Goal: Use online tool/utility: Use online tool/utility

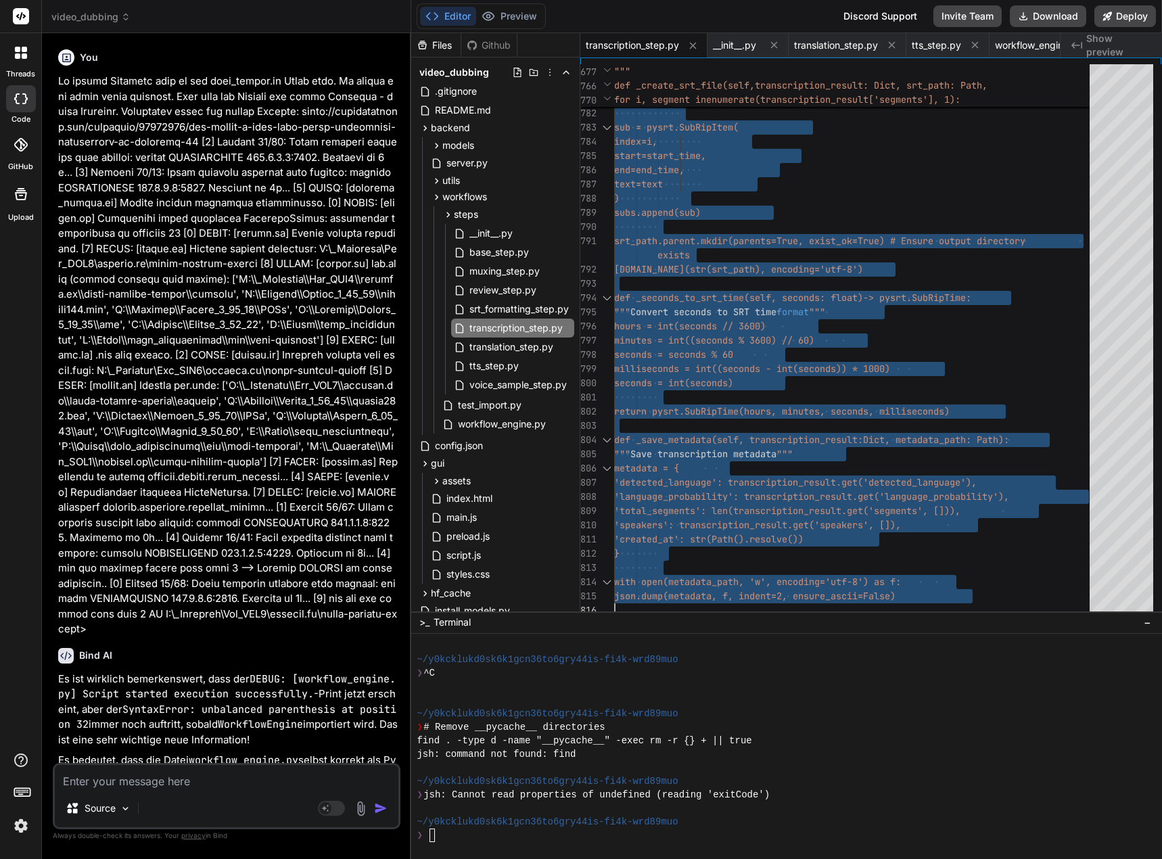
drag, startPoint x: 0, startPoint y: 0, endPoint x: 166, endPoint y: 775, distance: 792.9
click at [166, 775] on textarea at bounding box center [227, 777] width 344 height 24
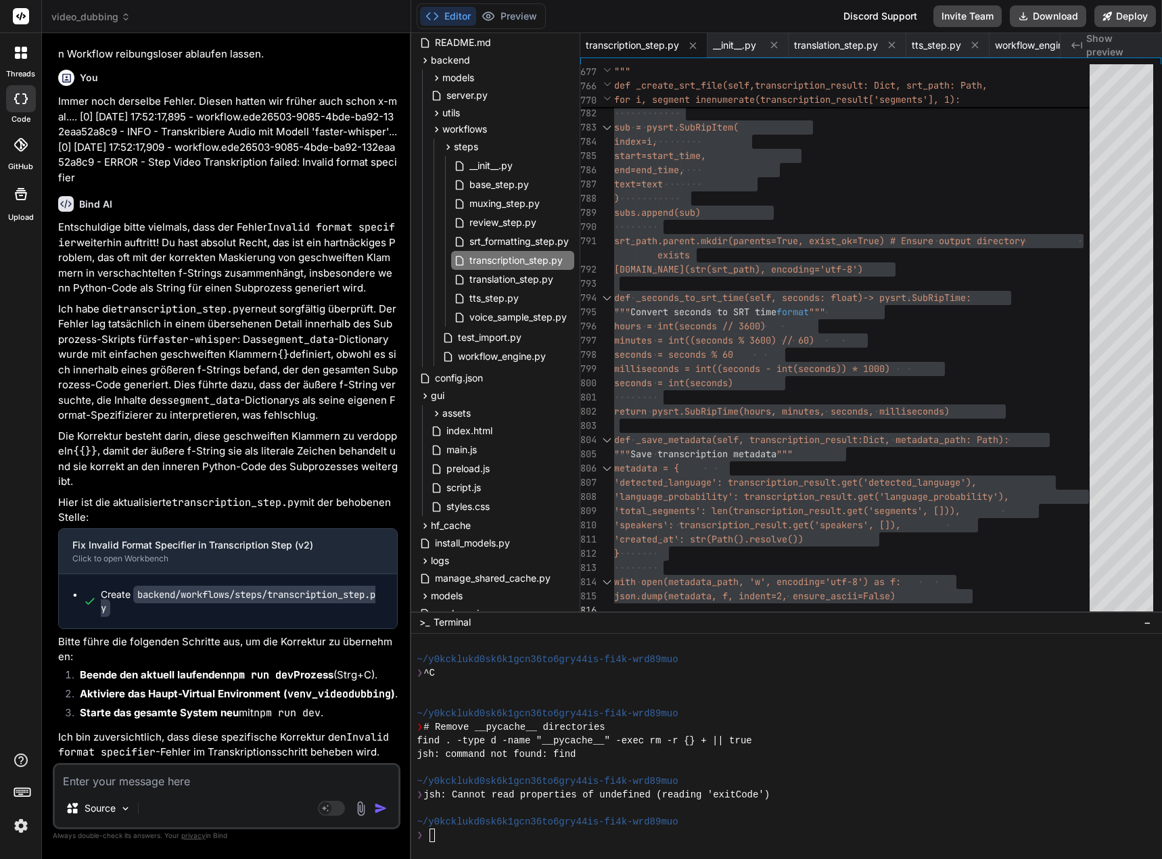
scroll to position [5751, 0]
type textarea "D"
type textarea "x"
type textarea "Di"
type textarea "x"
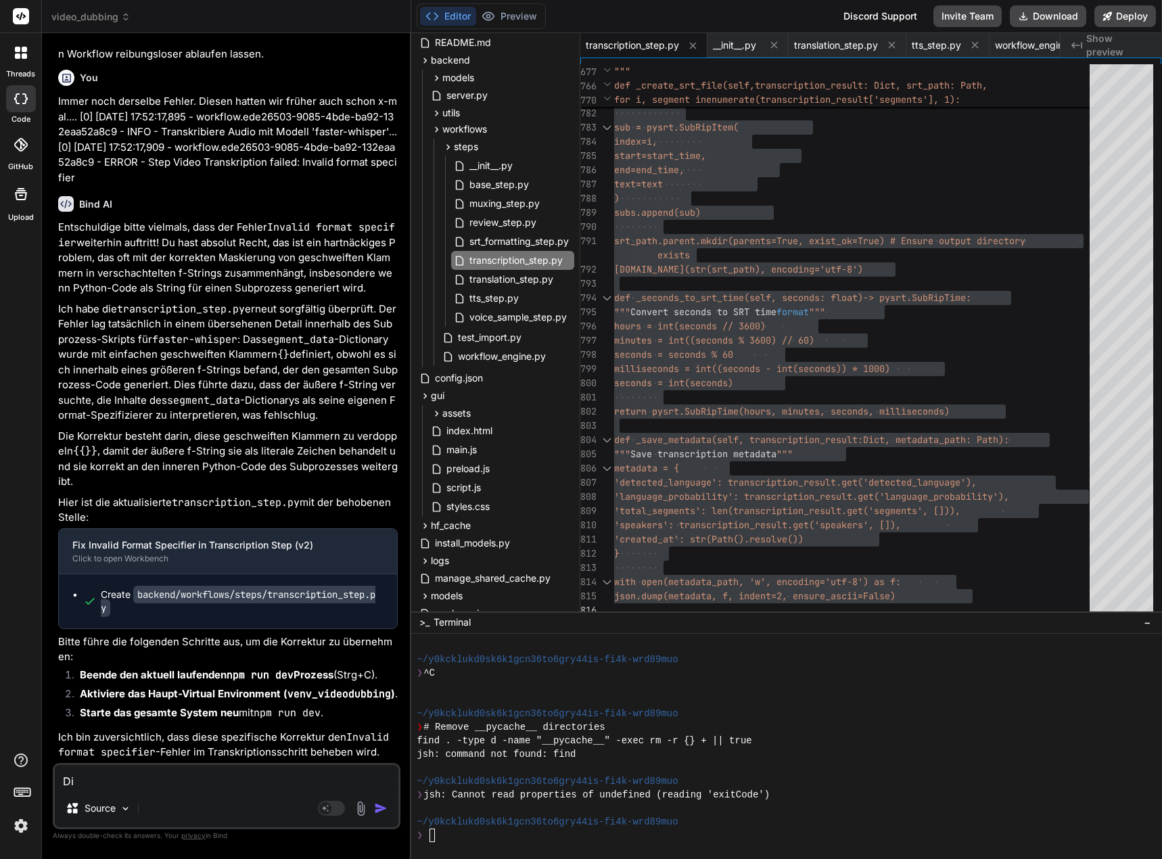
type textarea "Die"
type textarea "x"
type textarea "Die"
type textarea "x"
type textarea "Die T"
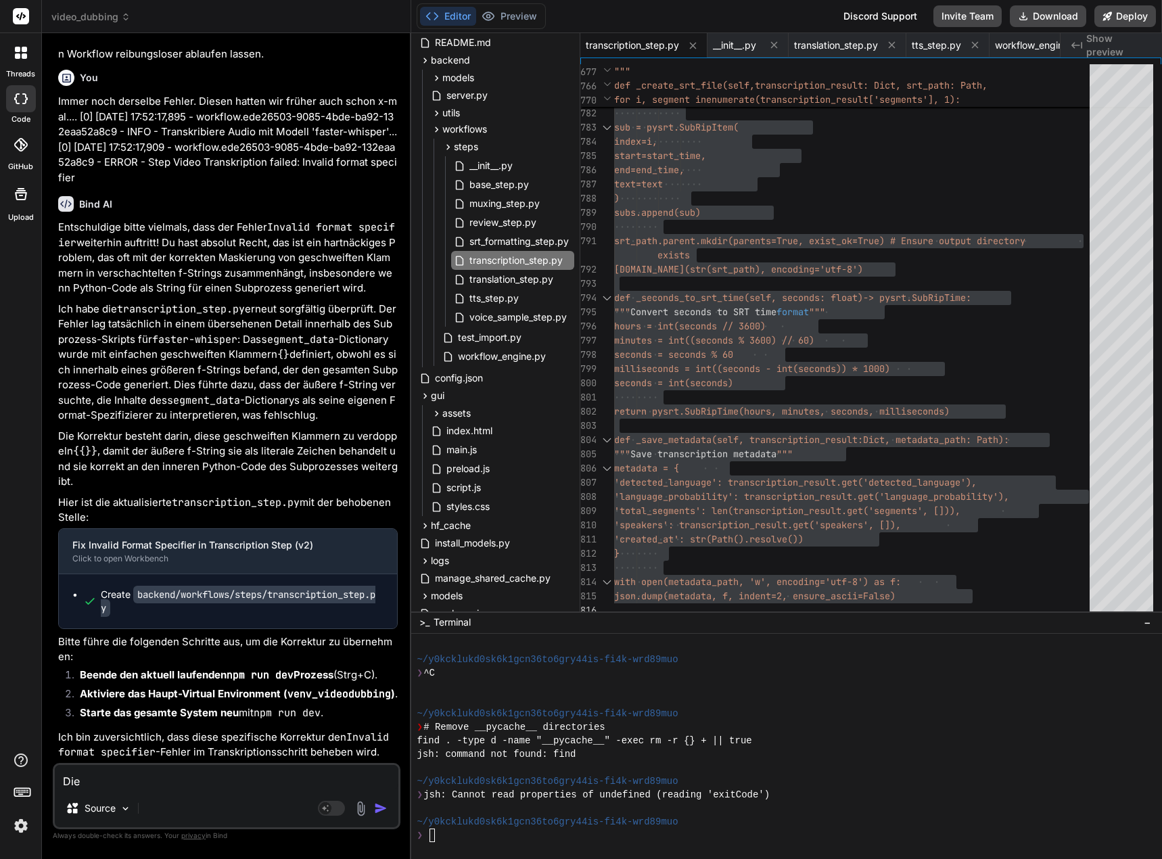
type textarea "x"
type textarea "Die Tr"
type textarea "x"
type textarea "Die Tra"
type textarea "x"
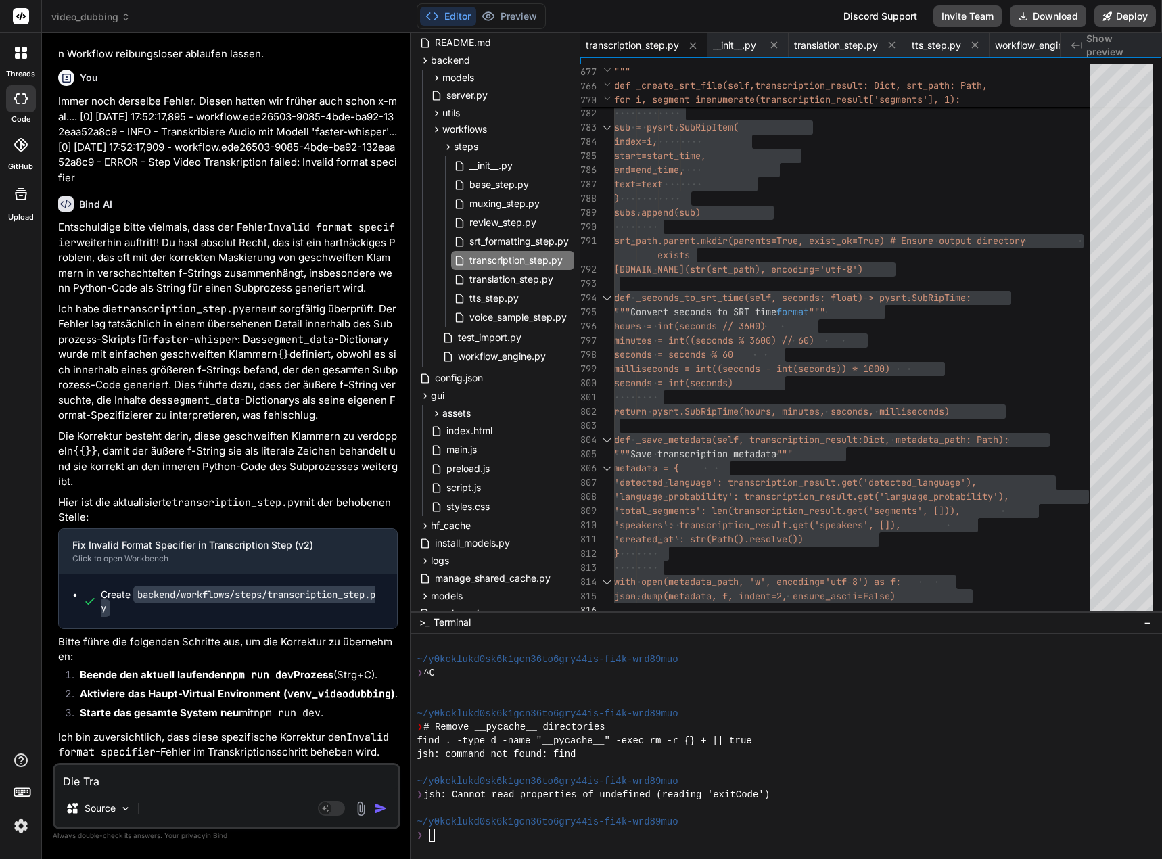
type textarea "Die Tran"
type textarea "x"
type textarea "Die Trans"
type textarea "x"
type textarea "Die Transk"
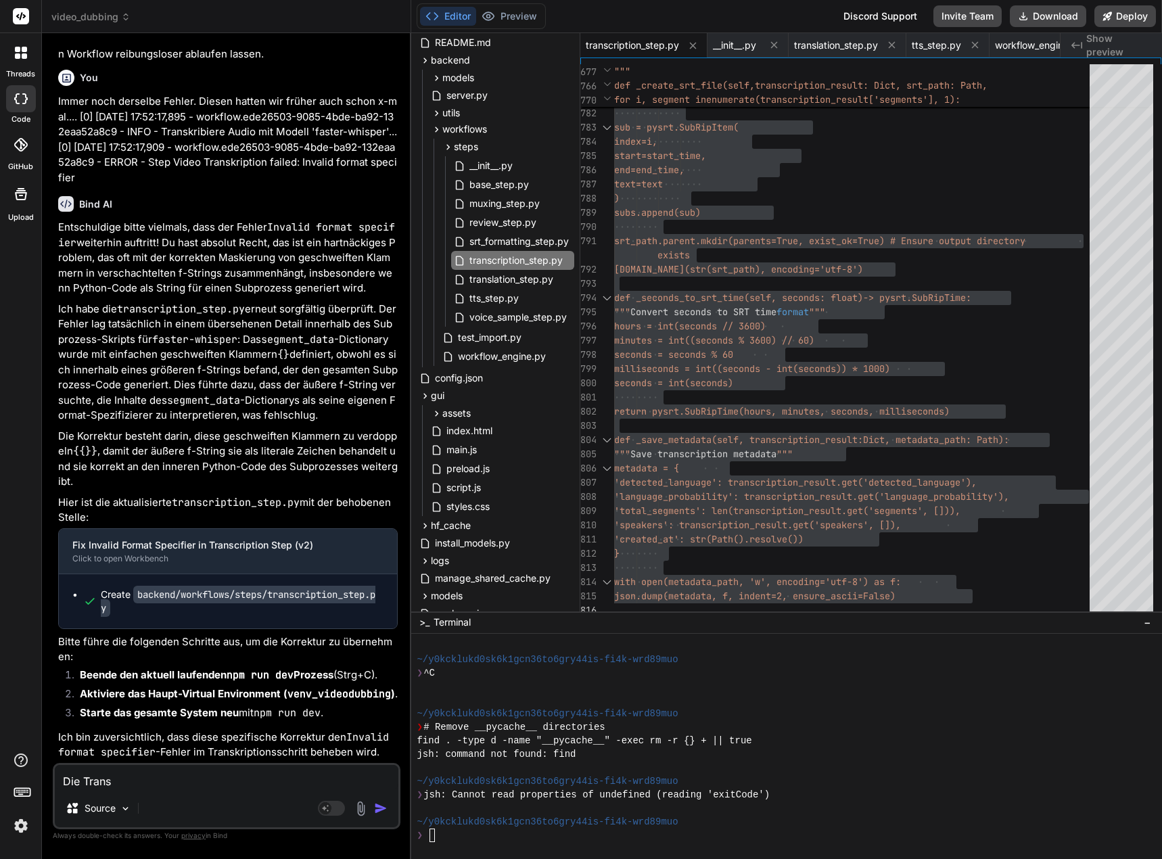
type textarea "x"
type textarea "Die Transki"
type textarea "x"
type textarea "Die Transk"
type textarea "x"
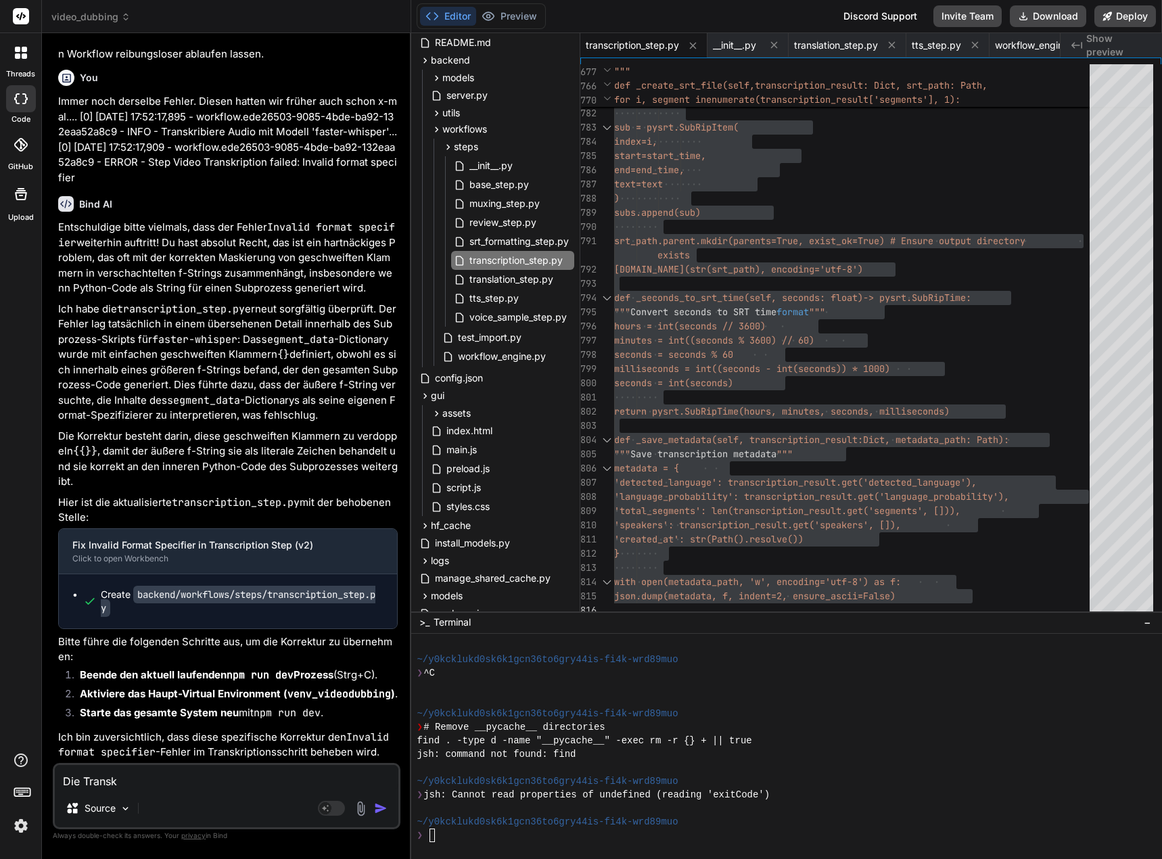
type textarea "Die Transkr"
type textarea "x"
type textarea "Die Transkri"
type textarea "x"
type textarea "Die Transkrip"
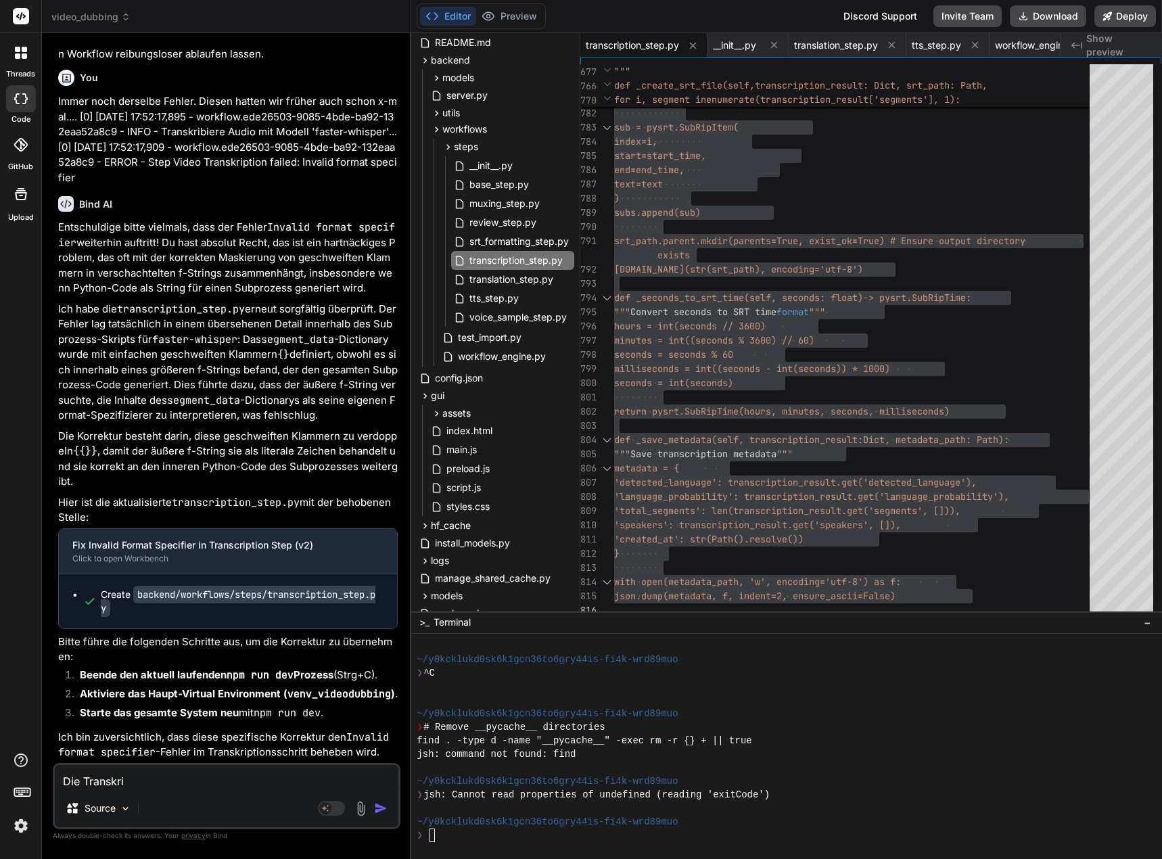
type textarea "x"
type textarea "Die Transkript"
type textarea "x"
type textarea "Die Transkripti"
type textarea "x"
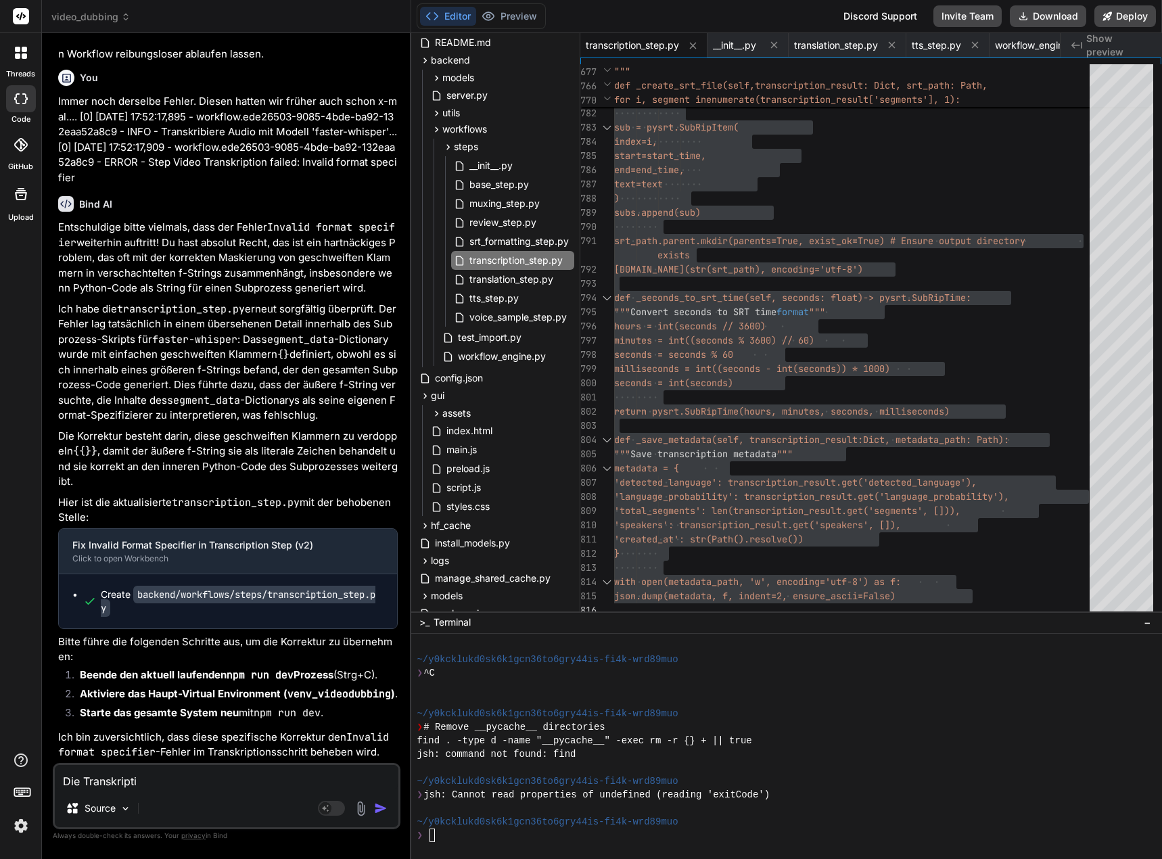
type textarea "Die Transkriptio"
type textarea "x"
type textarea "Die Transkription"
type textarea "x"
type textarea "Die Transkription"
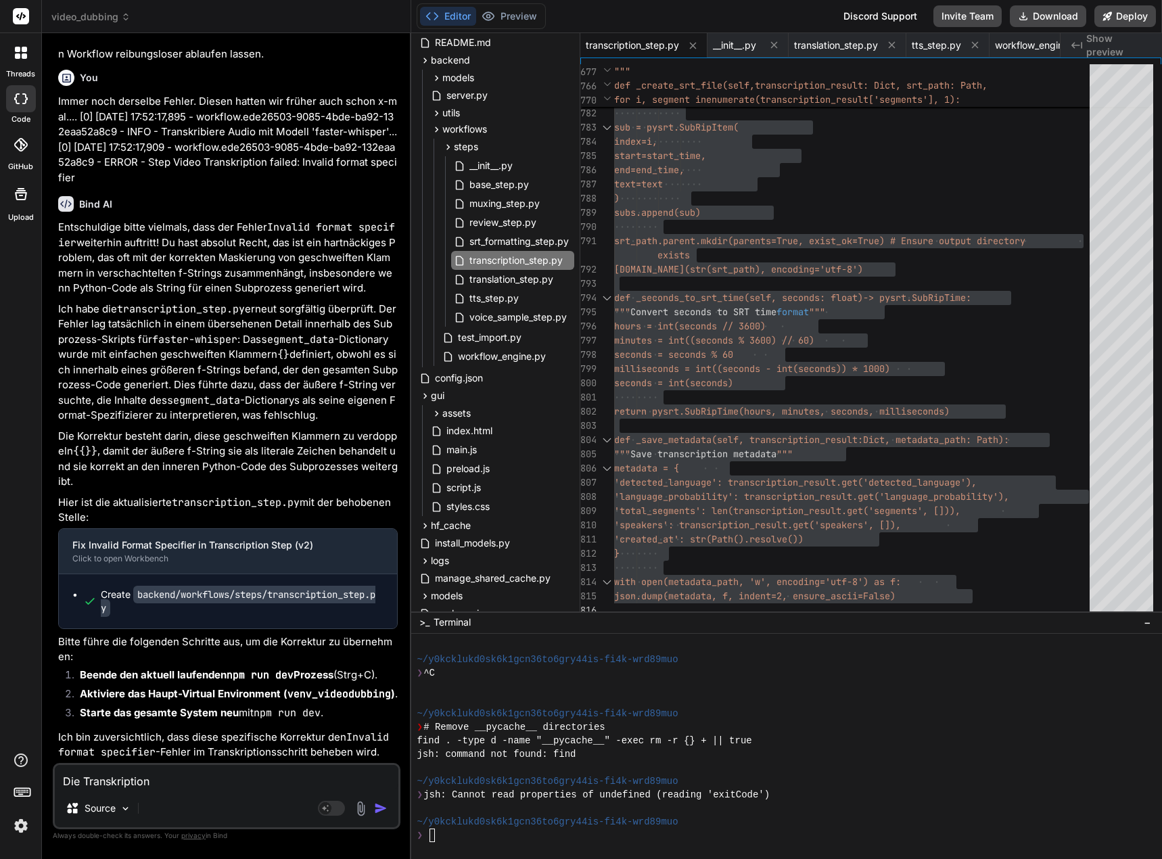
type textarea "x"
type textarea "Die Transkription w"
type textarea "x"
type textarea "Die Transkription wi"
type textarea "x"
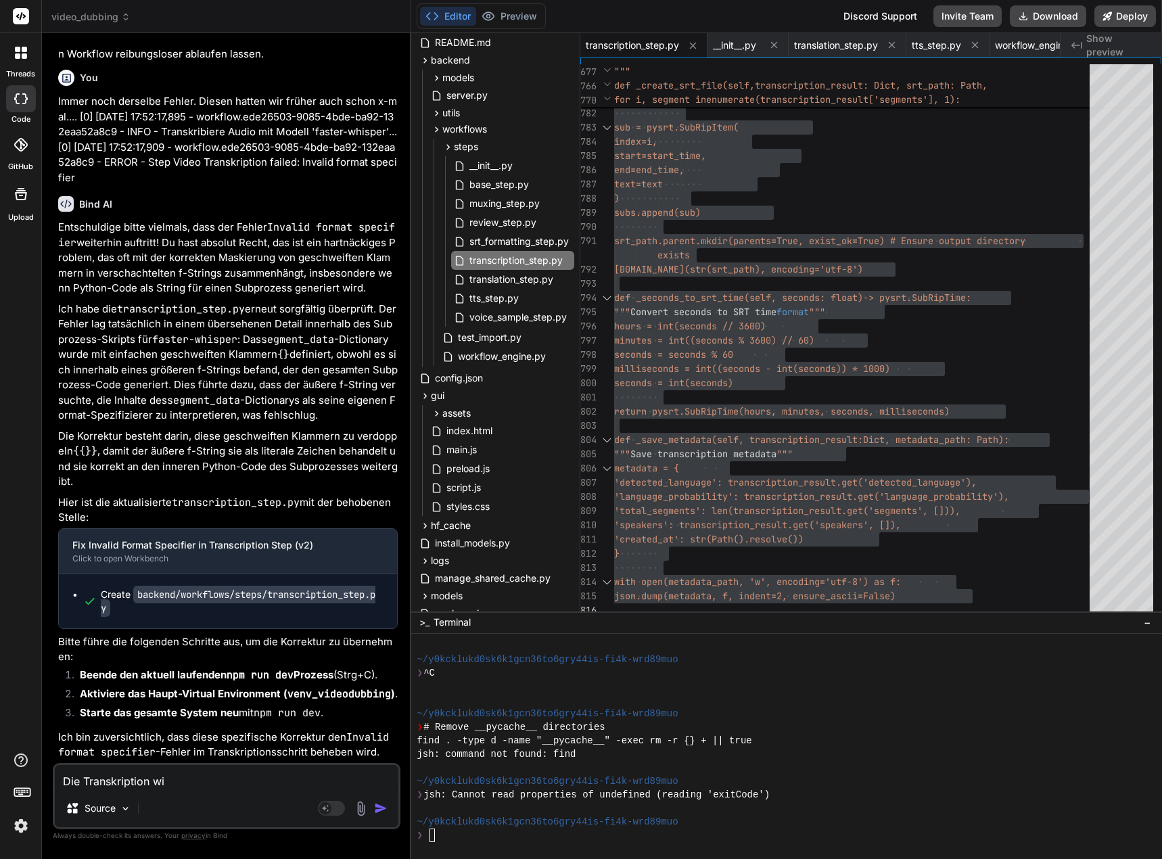
type textarea "Die Transkription wir"
type textarea "x"
type textarea "Die Transkription wird"
type textarea "x"
type textarea "Die Transkription wird"
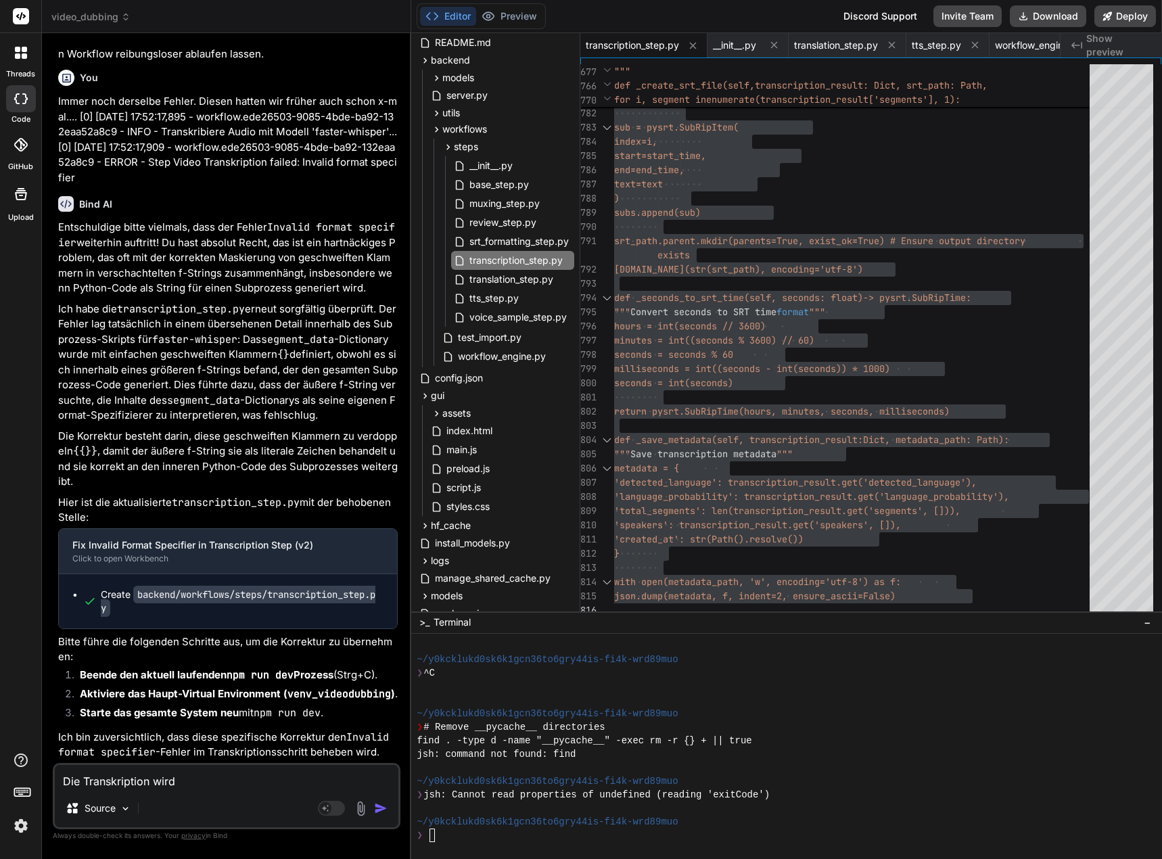
type textarea "x"
type textarea "Die Transkription wird b"
type textarea "x"
type textarea "Die Transkription wird bi"
type textarea "x"
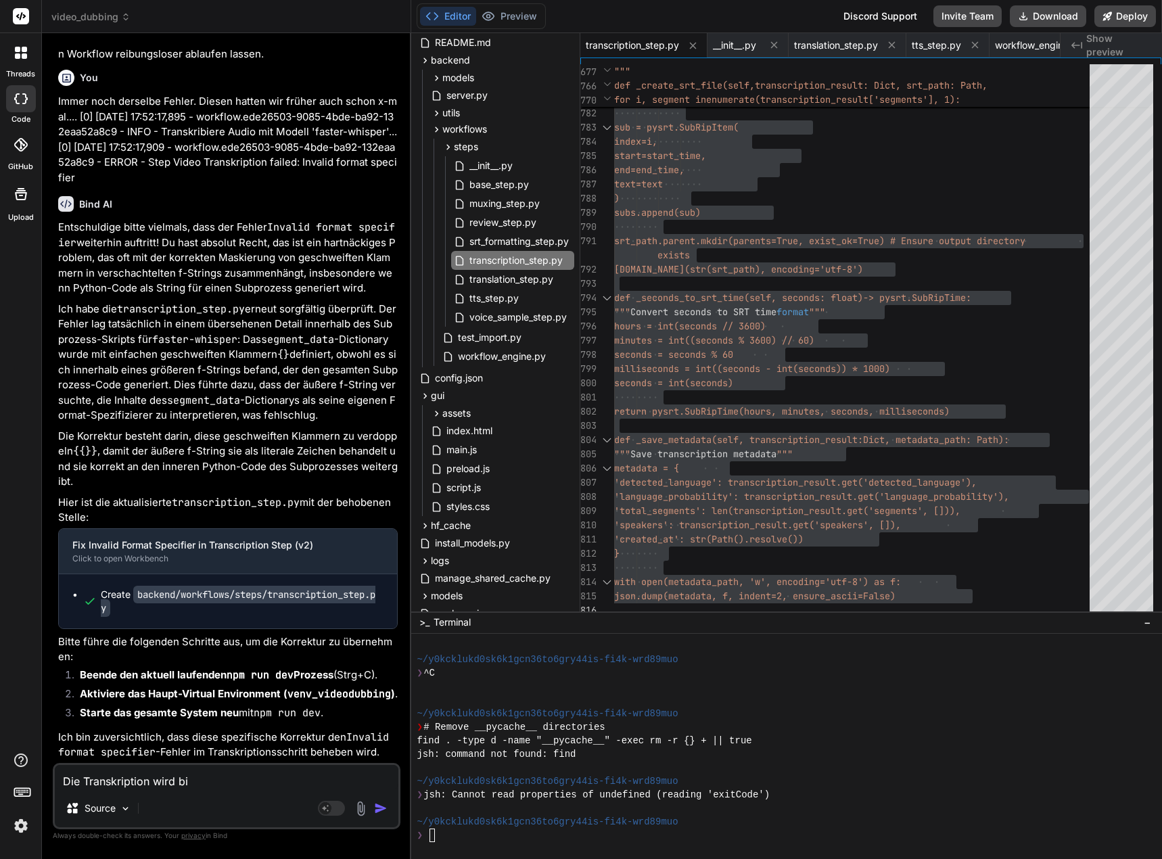
type textarea "Die Transkription wird bis"
type textarea "x"
type textarea "Die Transkription wird bis"
type textarea "x"
type textarea "Die Transkription wird bis 1"
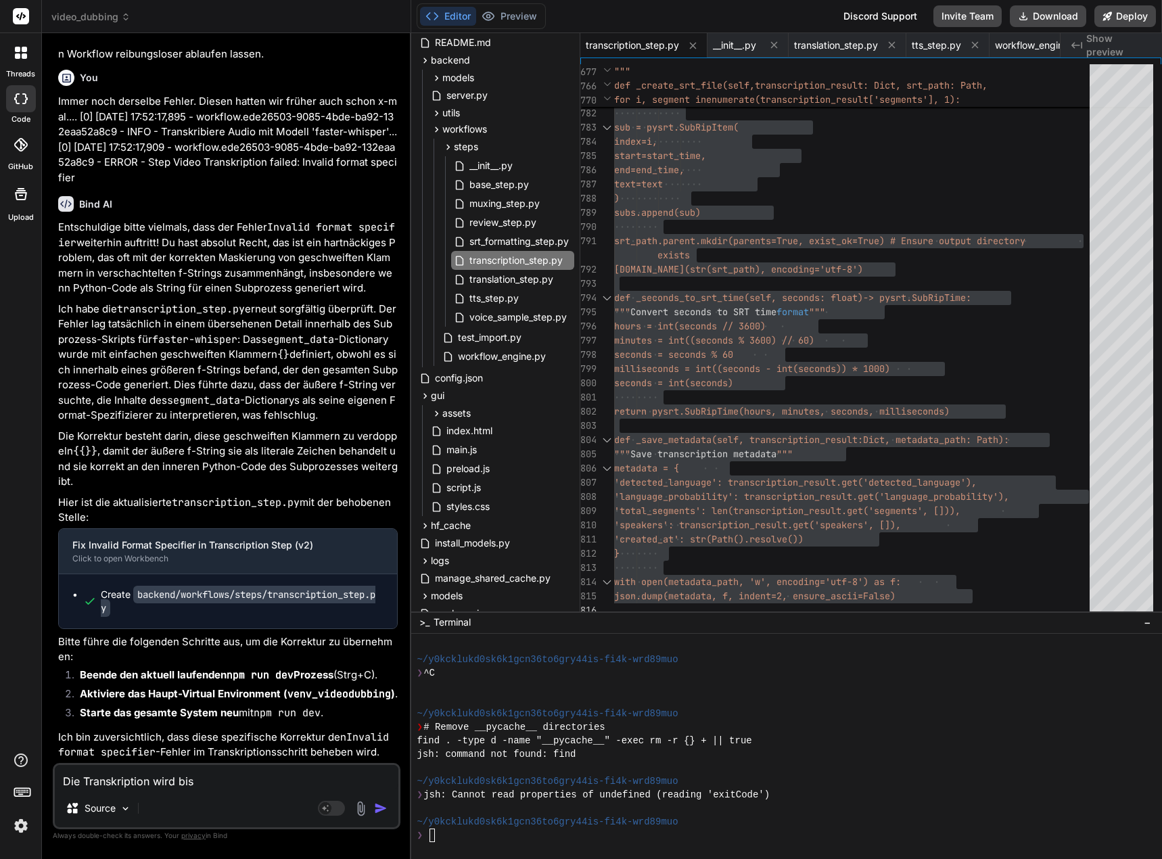
type textarea "x"
type textarea "Die Transkription wird bis 10"
type textarea "x"
type textarea "Die Transkription wird bis 100"
type textarea "x"
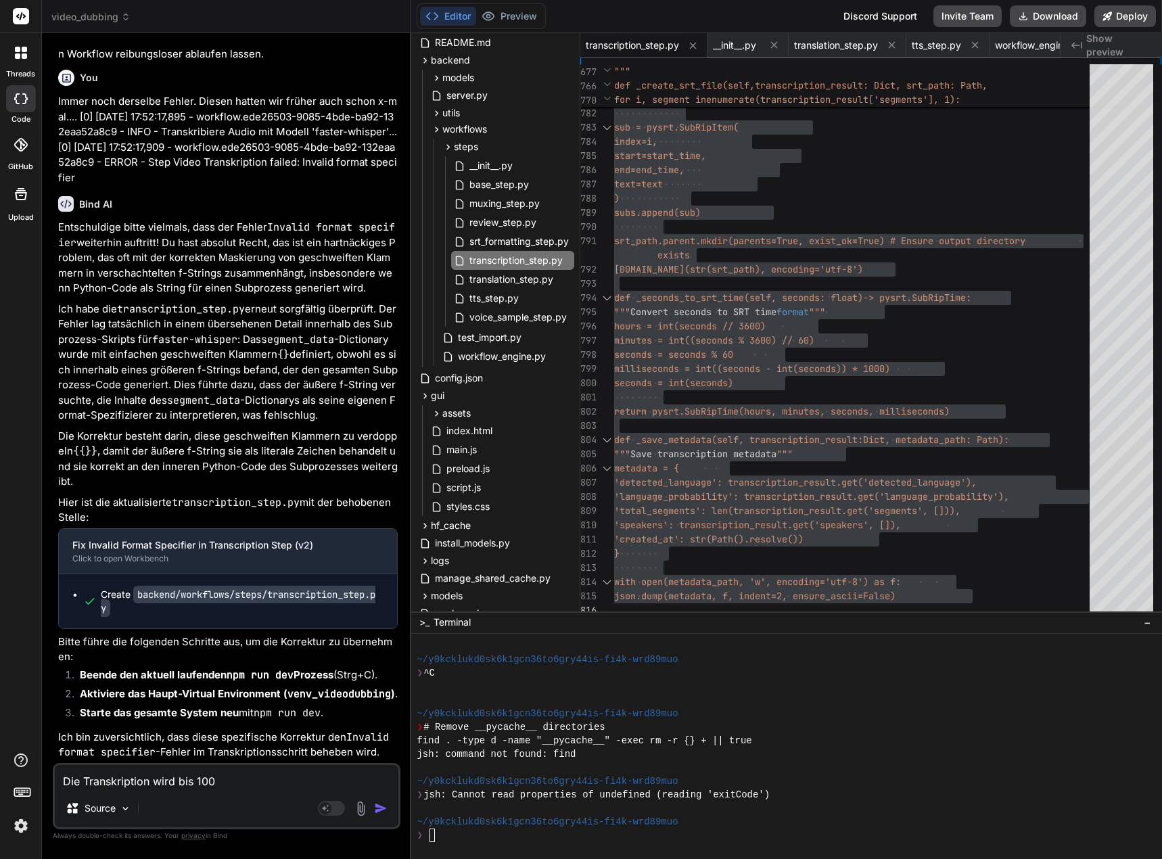
type textarea "Die Transkription wird bis 100%"
type textarea "x"
type textarea "Die Transkription wird bis 100%"
type textarea "x"
type textarea "Die Transkription wird bis 100% g"
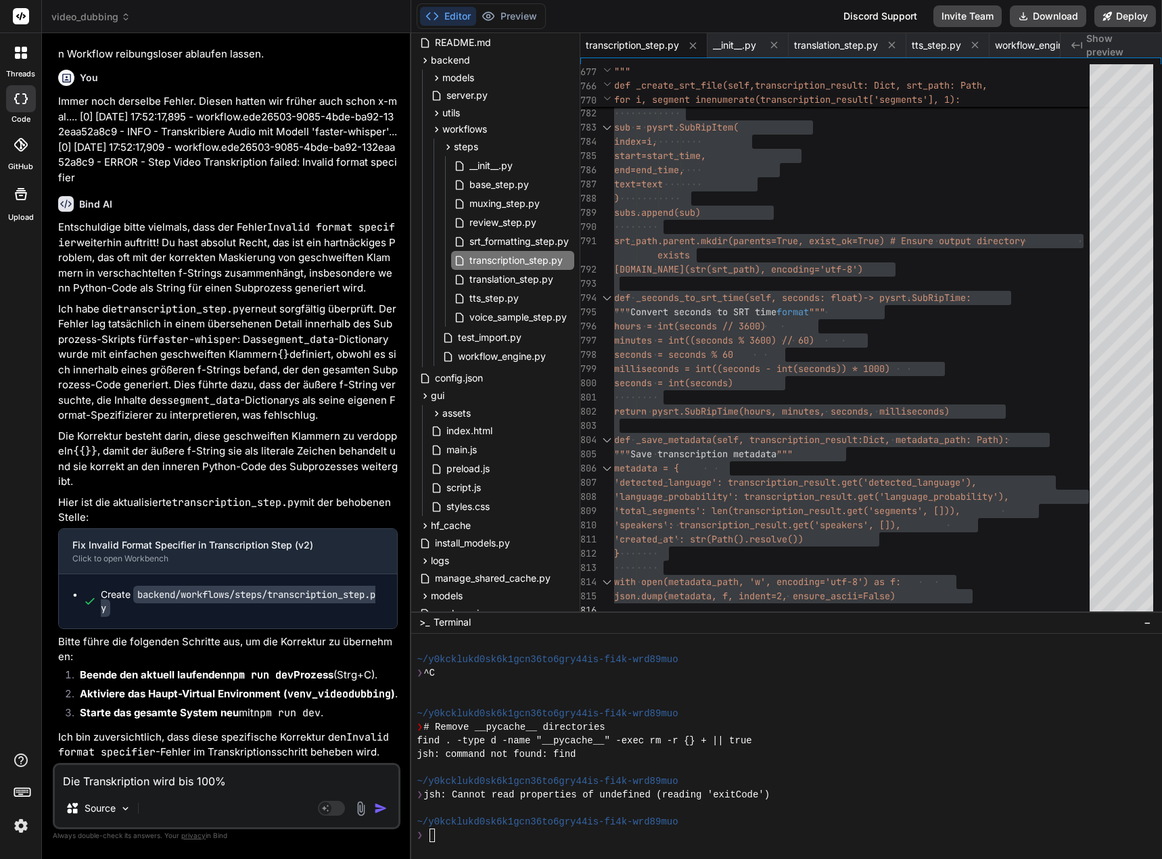
type textarea "x"
type textarea "Die Transkription wird bis 100% ge"
type textarea "x"
type textarea "Die Transkription wird bis 100% gem"
type textarea "x"
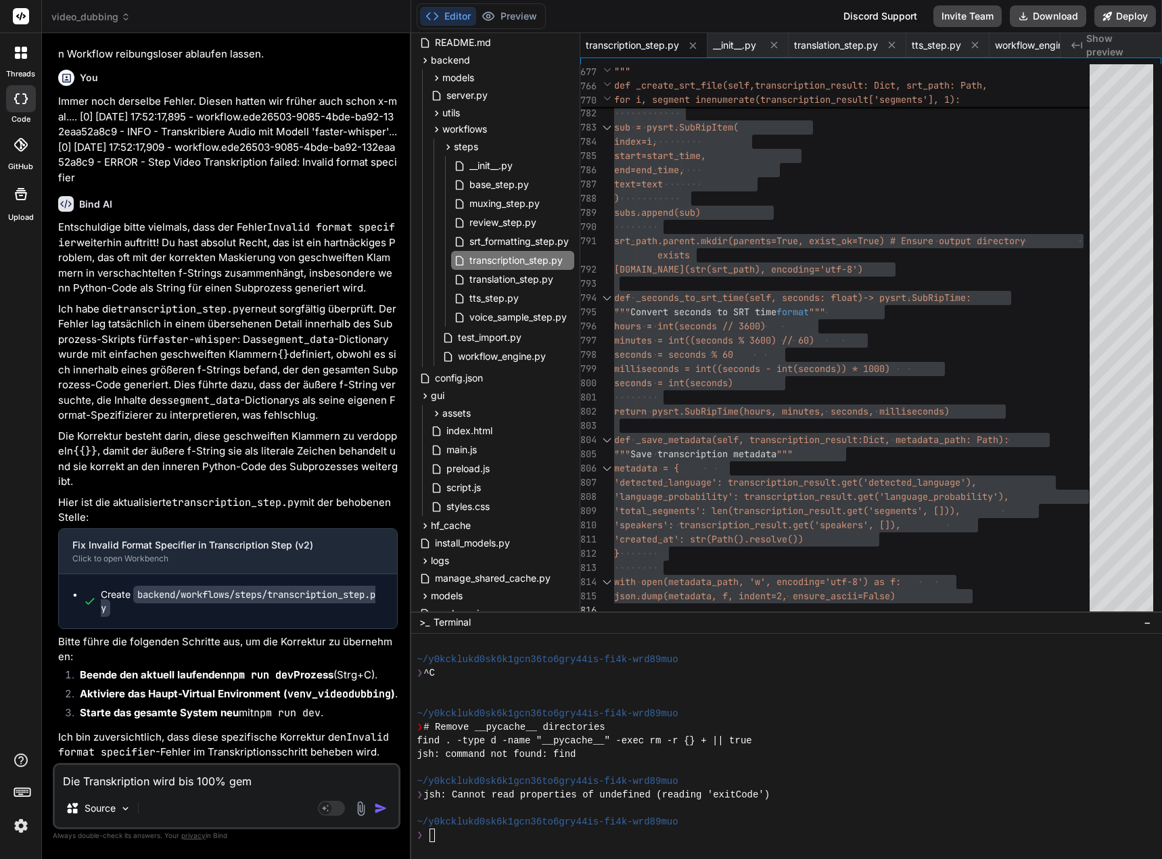
type textarea "Die Transkription wird bis 100% gema"
type textarea "x"
type textarea "Die Transkription wird bis 100% gemah"
type textarea "x"
type textarea "Die Transkription wird bis 100% gema"
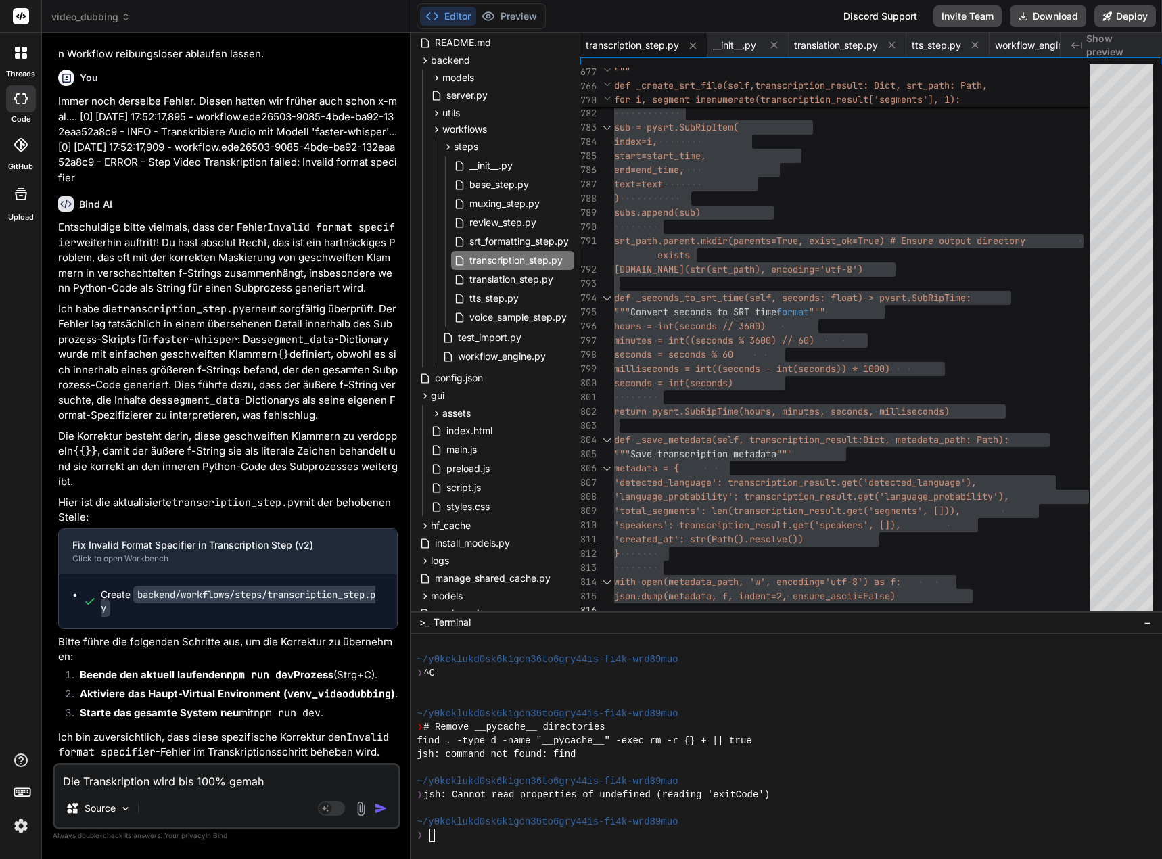
type textarea "x"
type textarea "Die Transkription wird bis 100% gemac"
type textarea "x"
type textarea "Die Transkription wird bis 100% gemach"
type textarea "x"
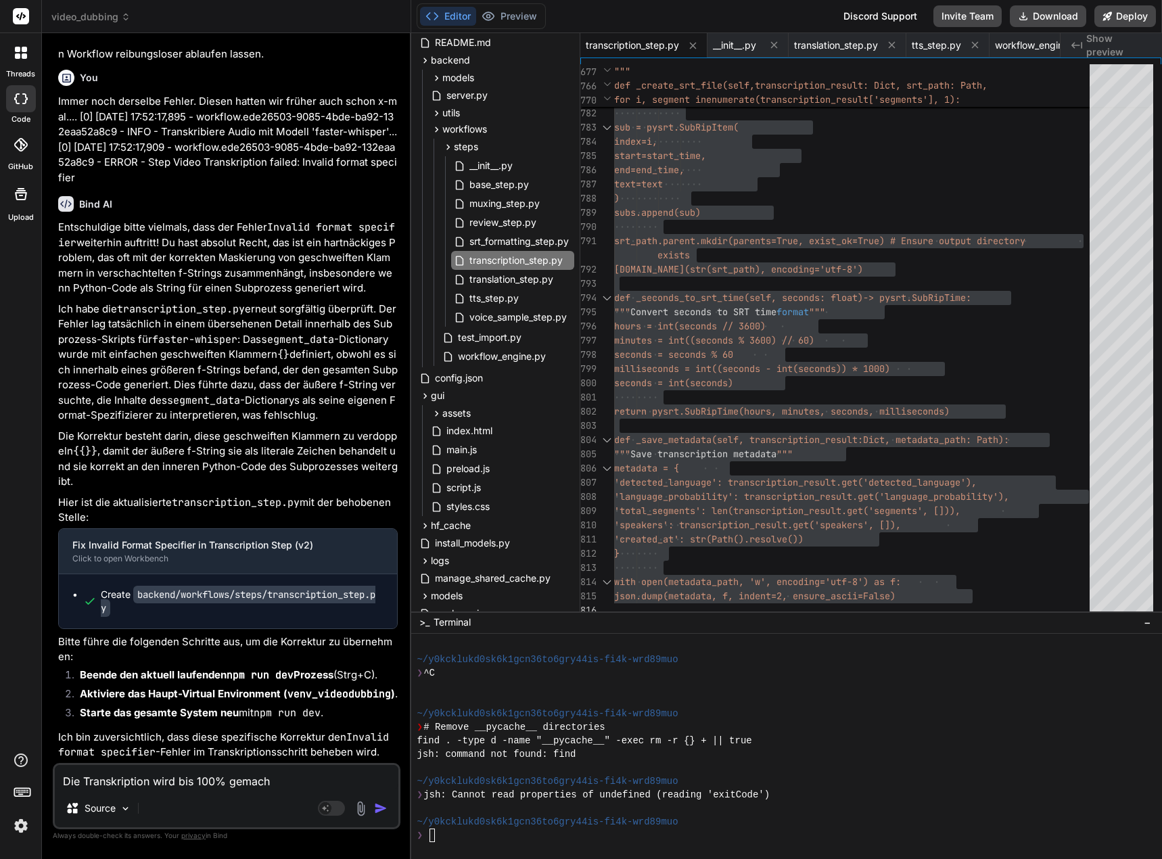
type textarea "Die Transkription wird bis 100% gemacht"
type textarea "x"
type textarea "Die Transkription wird bis 100% gemacht"
type textarea "x"
type textarea "Die Transkription wird bis 100% gemacht u"
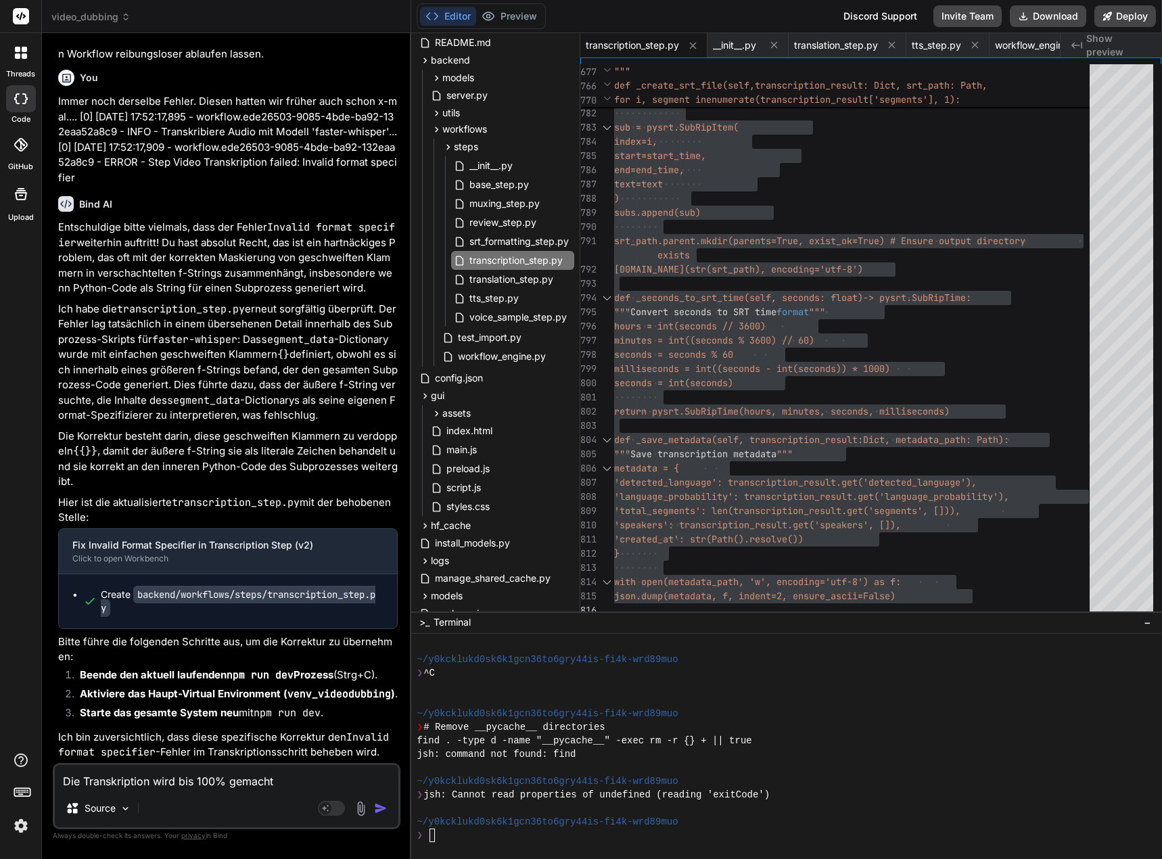
type textarea "x"
type textarea "Die Transkription wird bis 100% gemacht un"
type textarea "x"
type textarea "Die Transkription wird bis 100% gemacht und"
type textarea "x"
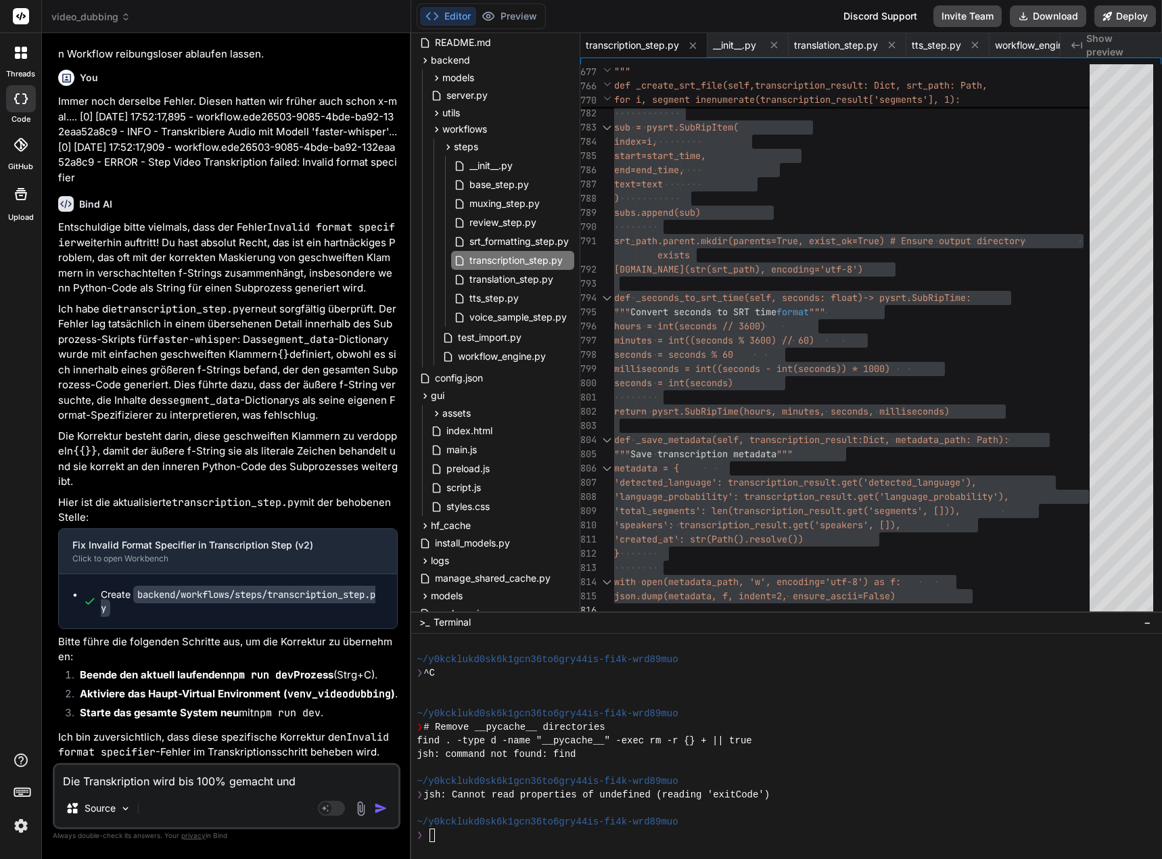
type textarea "Die Transkription wird bis 100% gemacht und"
type textarea "x"
type textarea "Die Transkription wird bis 100% gemacht und d"
type textarea "x"
type textarea "Die Transkription wird bis 100% gemacht und da"
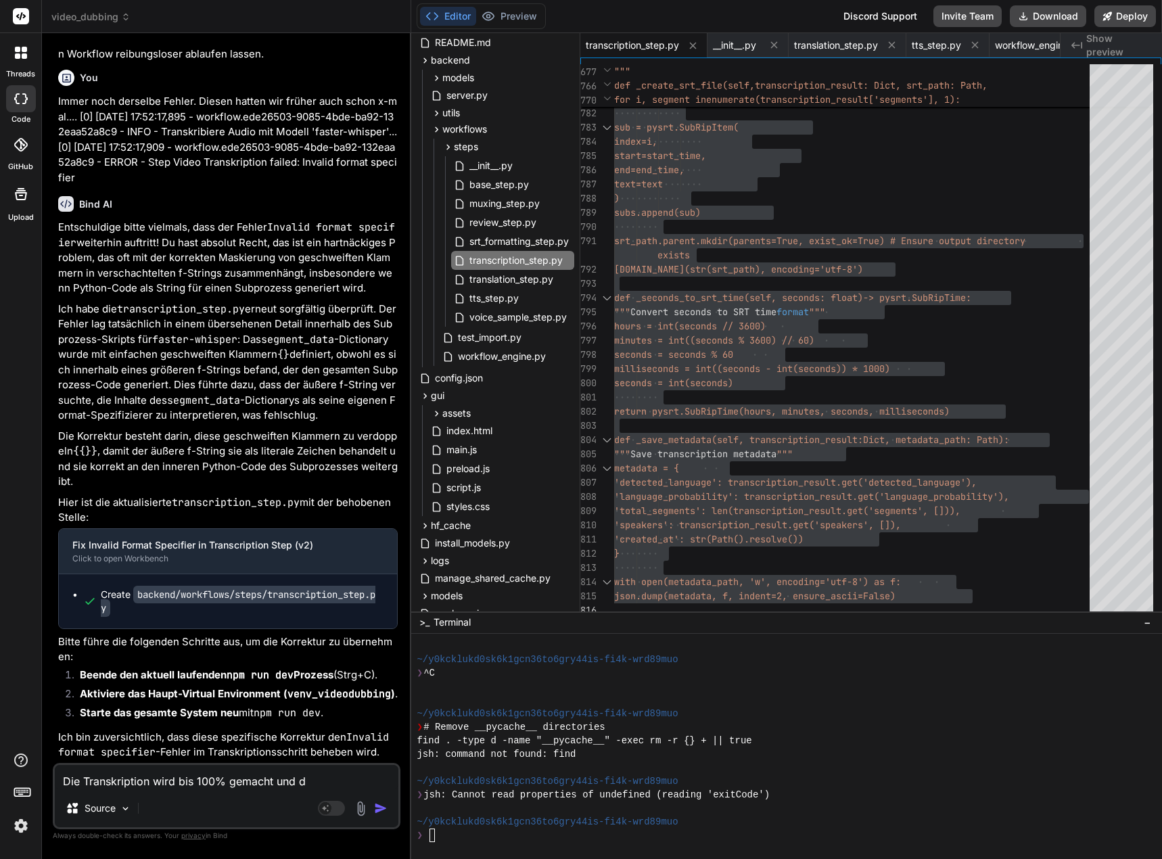
type textarea "x"
type textarea "Die Transkription wird bis 100% gemacht und dan"
type textarea "x"
type textarea "Die Transkription wird bis 100% gemacht und dann"
type textarea "x"
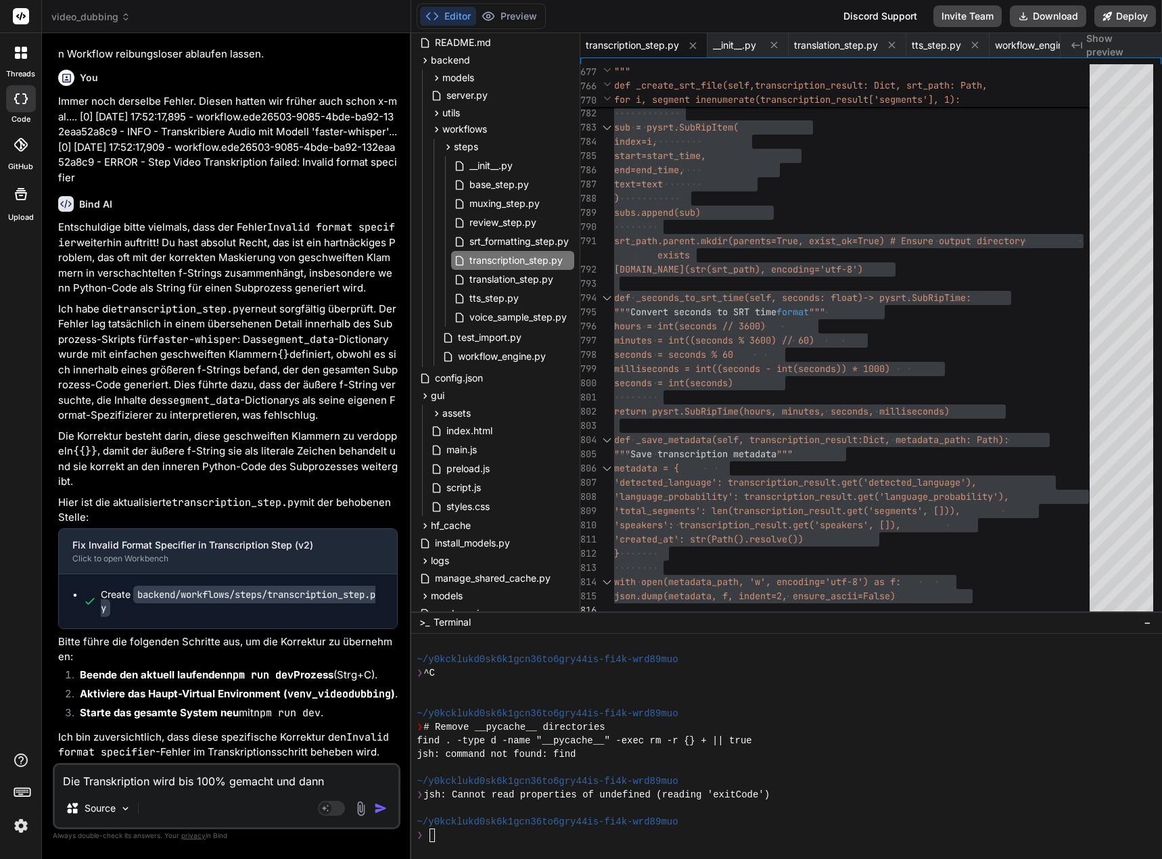
type textarea "Die Transkription wird bis 100% gemacht und dann"
type textarea "x"
type textarea "Die Transkription wird bis 100% gemacht und dann p"
type textarea "x"
type textarea "Die Transkription wird bis 100% gemacht und dann"
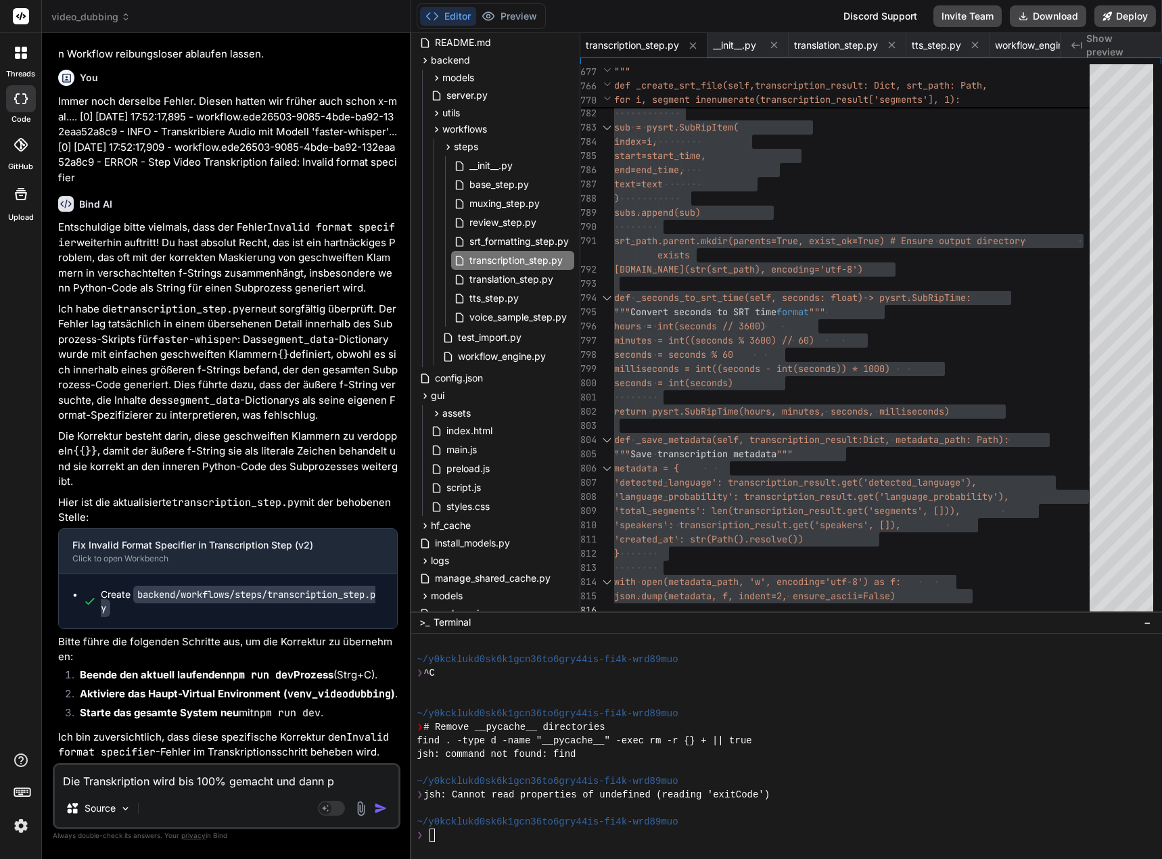
type textarea "x"
type textarea "Die Transkription wird bis 100% gemacht und dann h"
type textarea "x"
type textarea "Die Transkription wird bis 100% gemacht und dann hä"
type textarea "x"
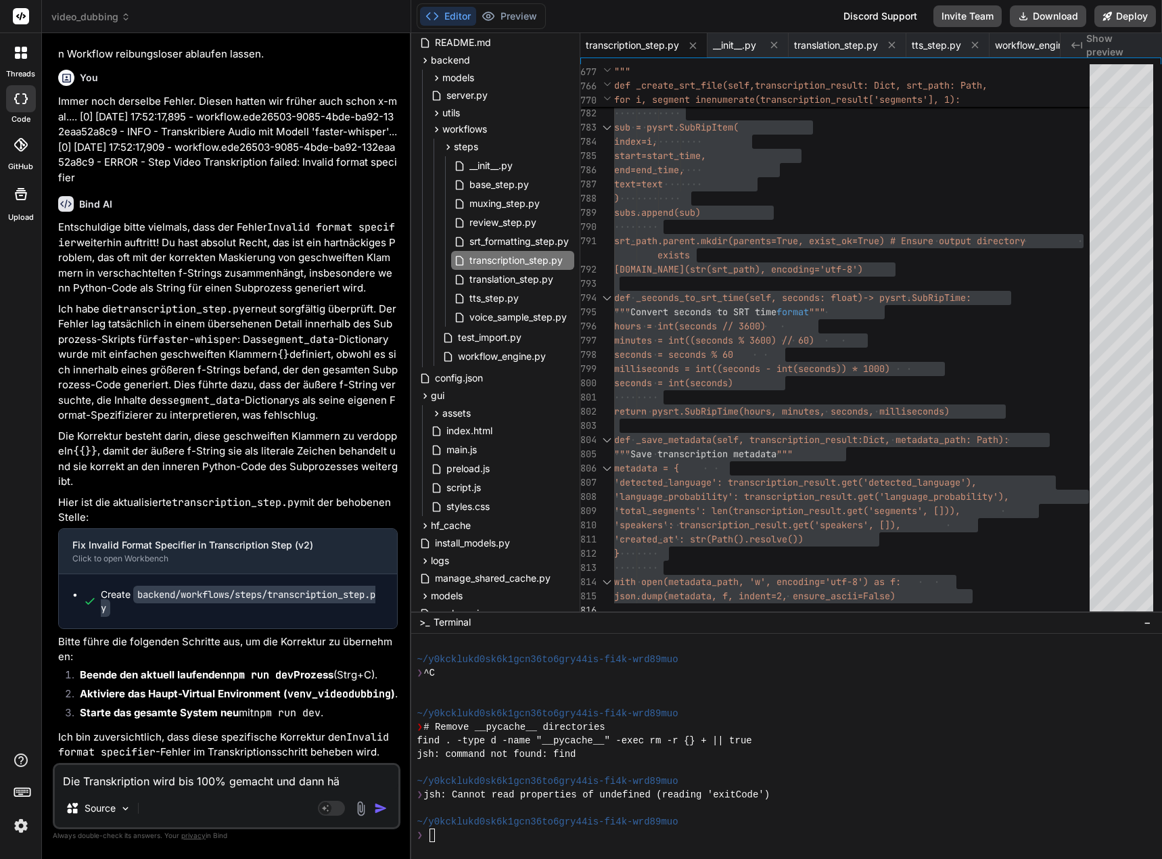
type textarea "Die Transkription wird bis 100% gemacht und dann hän"
type textarea "x"
type textarea "Die Transkription wird bis 100% gemacht und dann häng"
type textarea "x"
type textarea "Die Transkription wird bis 100% gemacht und dann hängt"
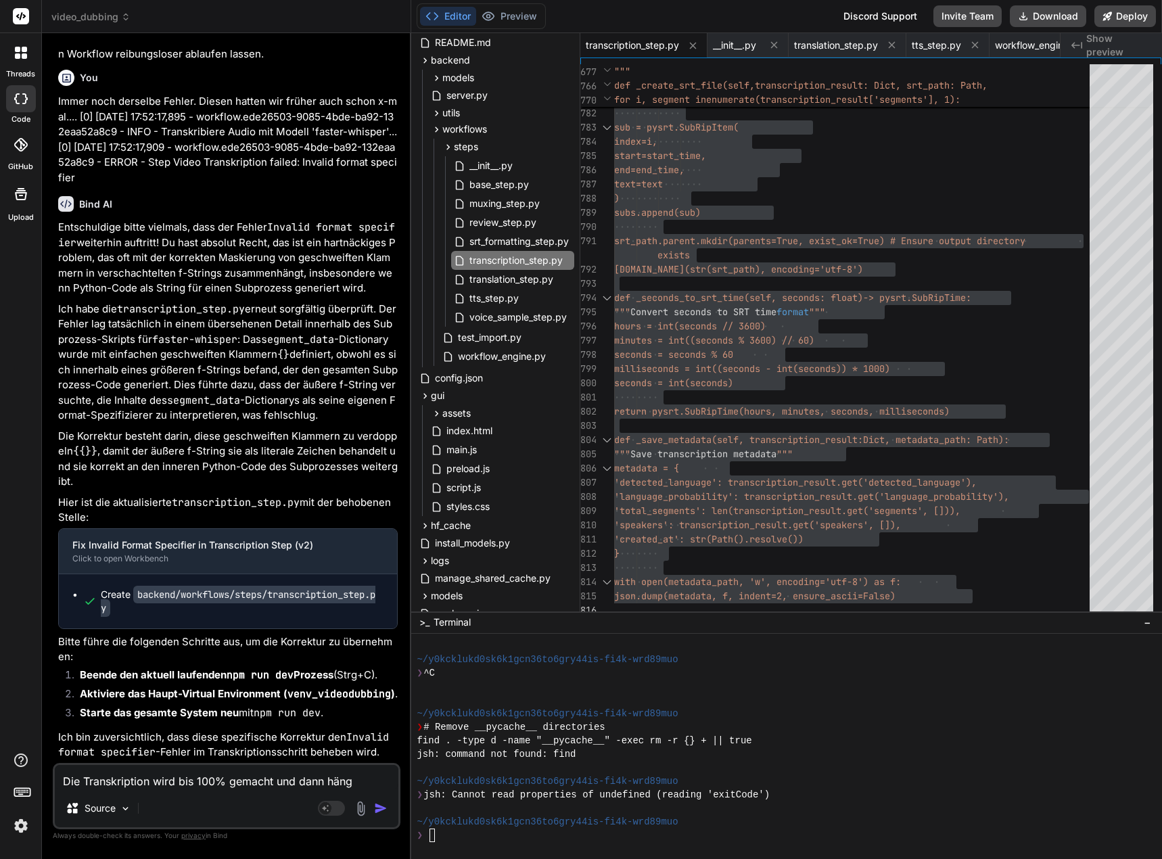
type textarea "x"
type textarea "Die Transkription wird bis 100% gemacht und dann hängt"
type textarea "x"
type textarea "Die Transkription wird bis 100% gemacht und dann hängt d"
type textarea "x"
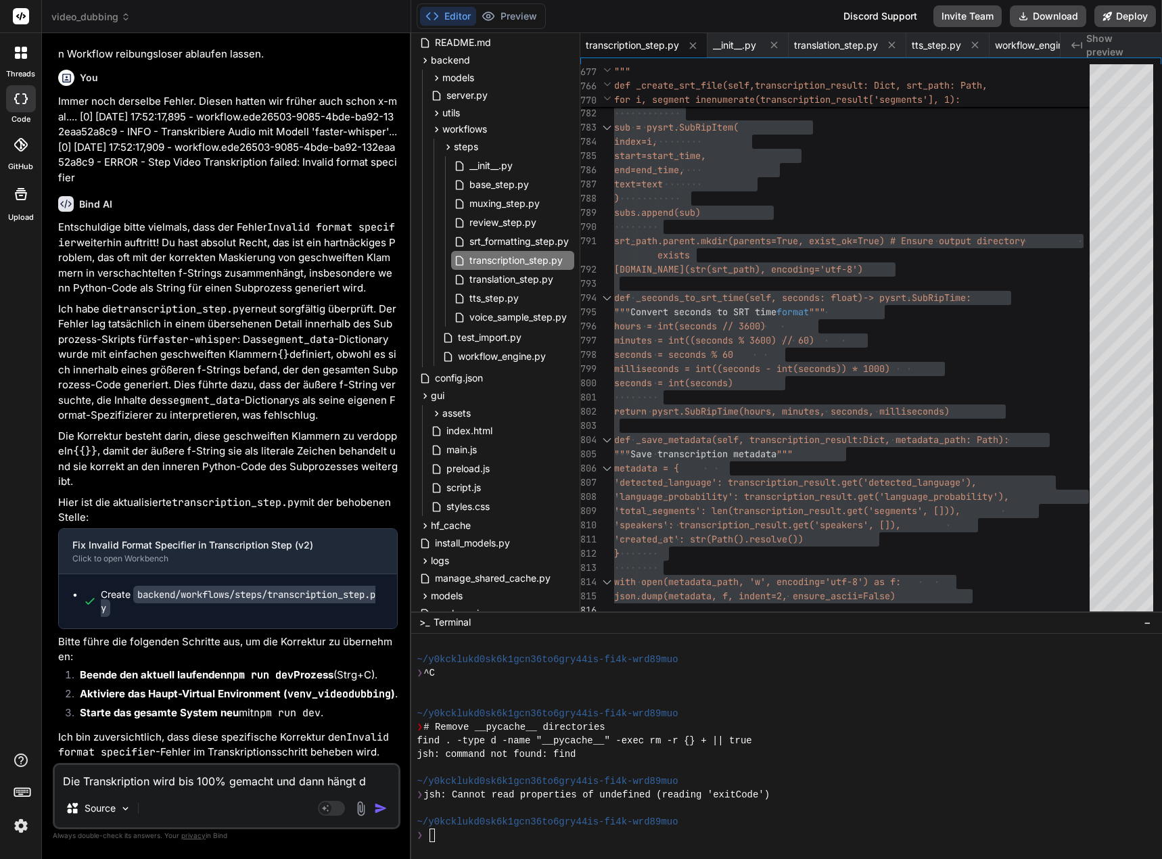
type textarea "Die Transkription wird bis 100% gemacht und dann hängt da"
type textarea "x"
type textarea "Die Transkription wird bis 100% gemacht und dann hängt das"
type textarea "x"
type textarea "Die Transkription wird bis 100% gemacht und dann hängt das"
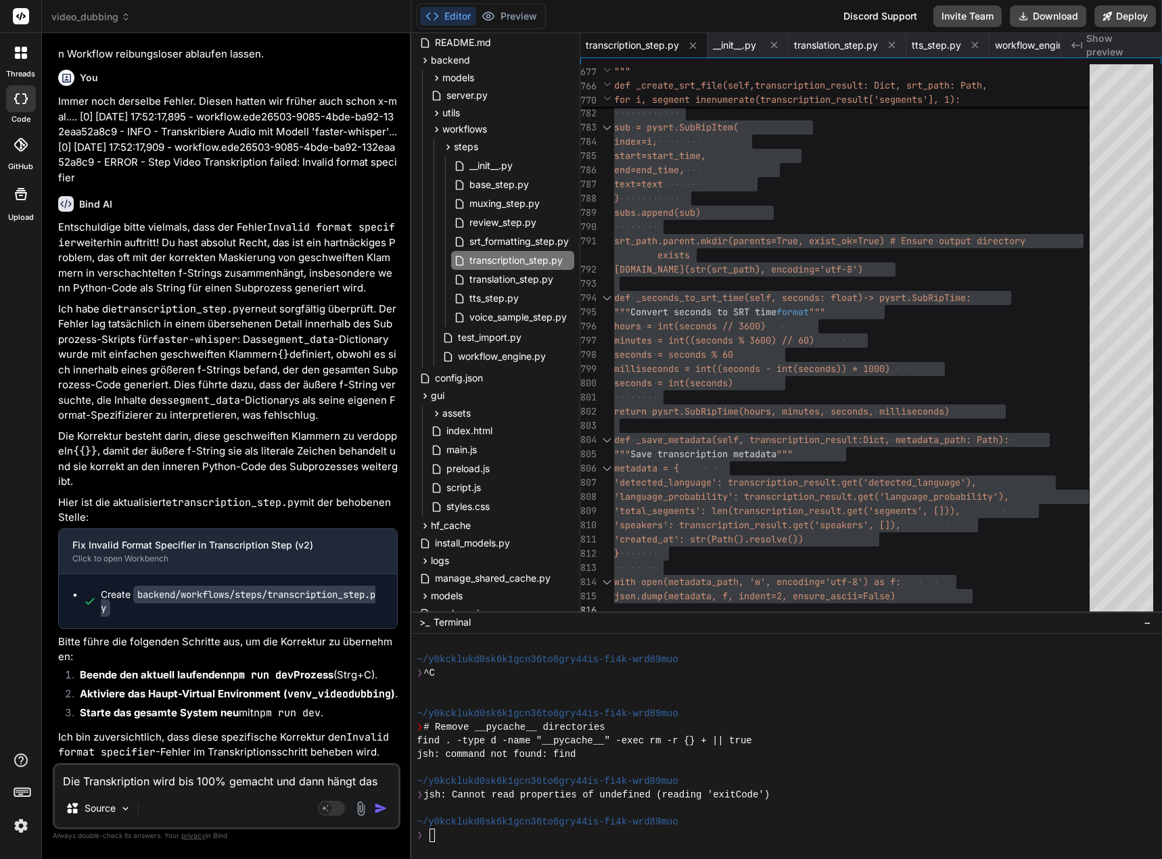
type textarea "x"
type textarea "Die Transkription wird bis 100% gemacht und dann hängt das S"
type textarea "x"
type textarea "Die Transkription wird bis 100% gemacht und dann hängt das"
type textarea "x"
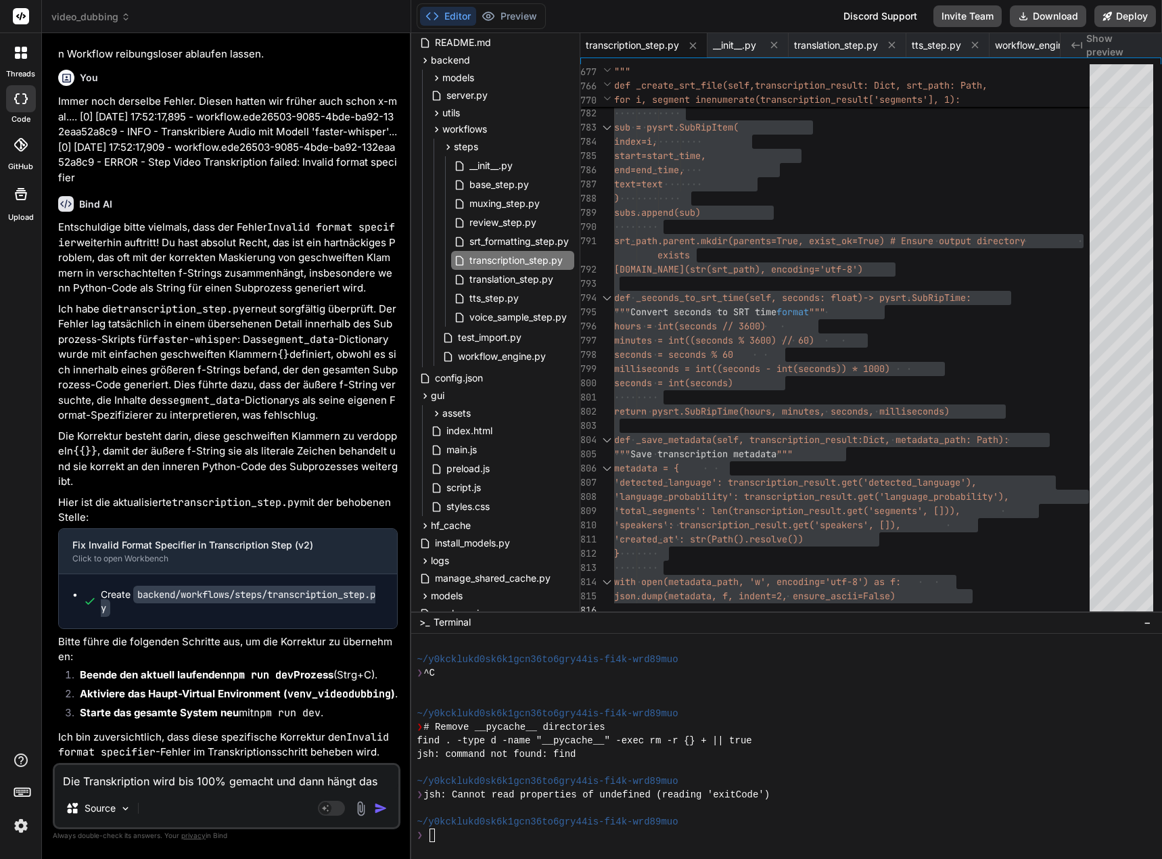
type textarea "Die Transkription wird bis 100% gemacht und dann hängt das S"
type textarea "x"
type textarea "Die Transkription wird bis 100% gemacht und dann hängt das Sy"
type textarea "x"
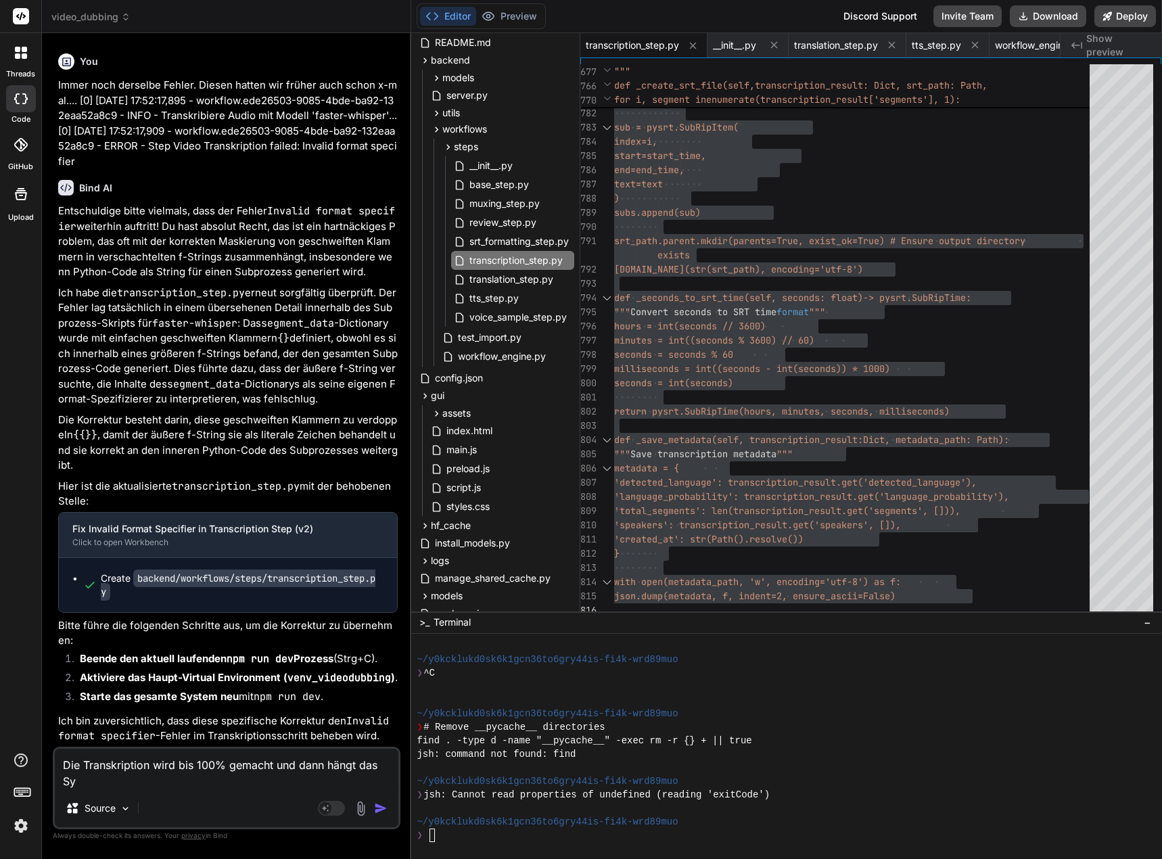
type textarea "Die Transkription wird bis 100% gemacht und dann hängt das Sys"
type textarea "x"
type textarea "Die Transkription wird bis 100% gemacht und dann hängt das Syst"
type textarea "x"
type textarea "Die Transkription wird bis 100% gemacht und dann hängt das Syste"
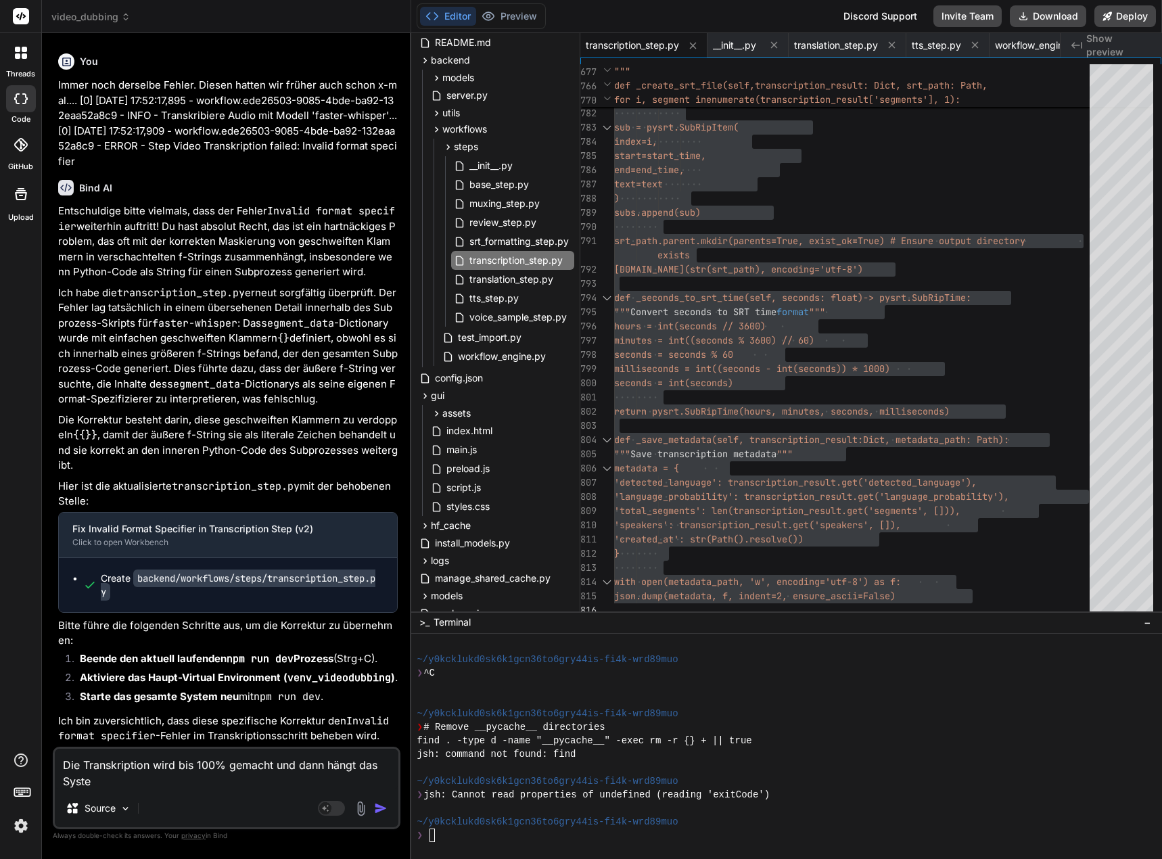
type textarea "x"
type textarea "Die Transkription wird bis 100% gemacht und dann hängt das System"
type textarea "x"
type textarea "Die Transkription wird bis 100% gemacht und dann hängt das System."
type textarea "x"
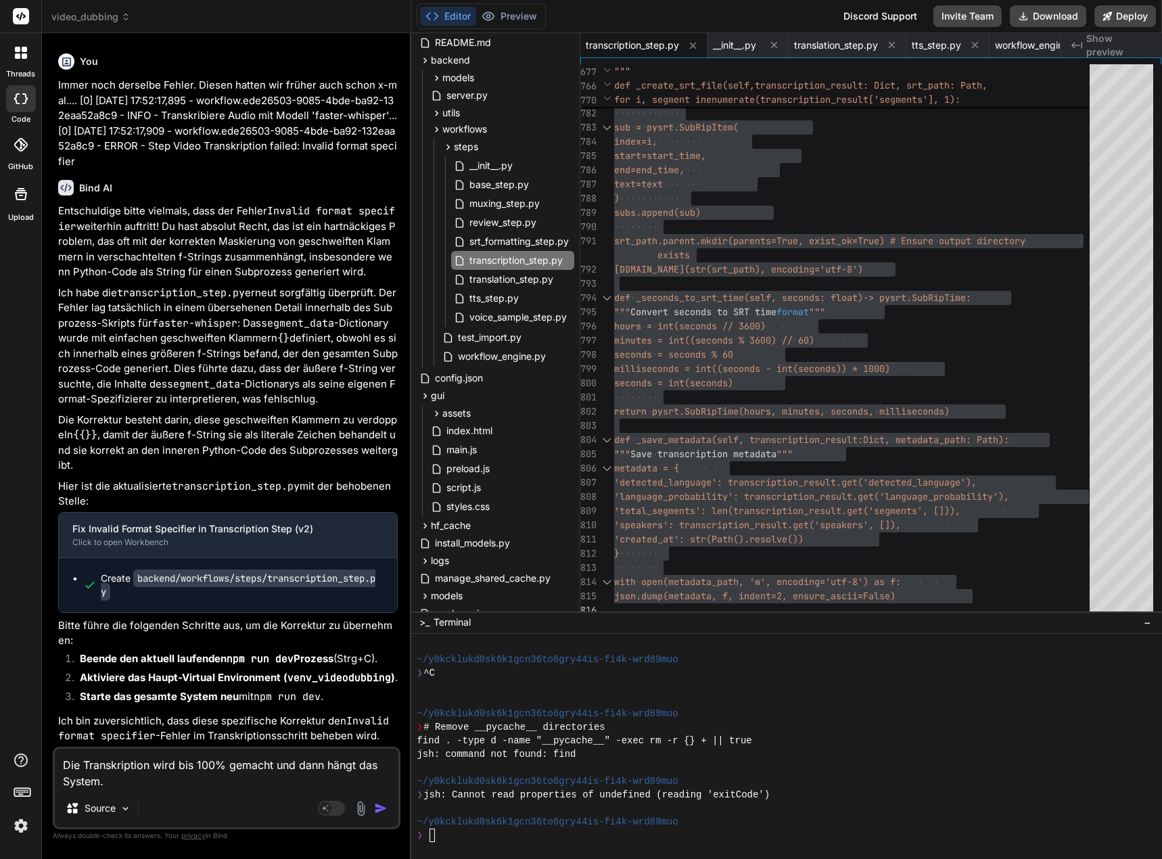
type textarea "Die Transkription wird bis 100% gemacht und dann hängt das System."
type textarea "x"
type textarea "Die Transkription wird bis 100% gemacht und dann hängt das System. E"
type textarea "x"
type textarea "Die Transkription wird bis 100% gemacht und dann hängt das System. Es"
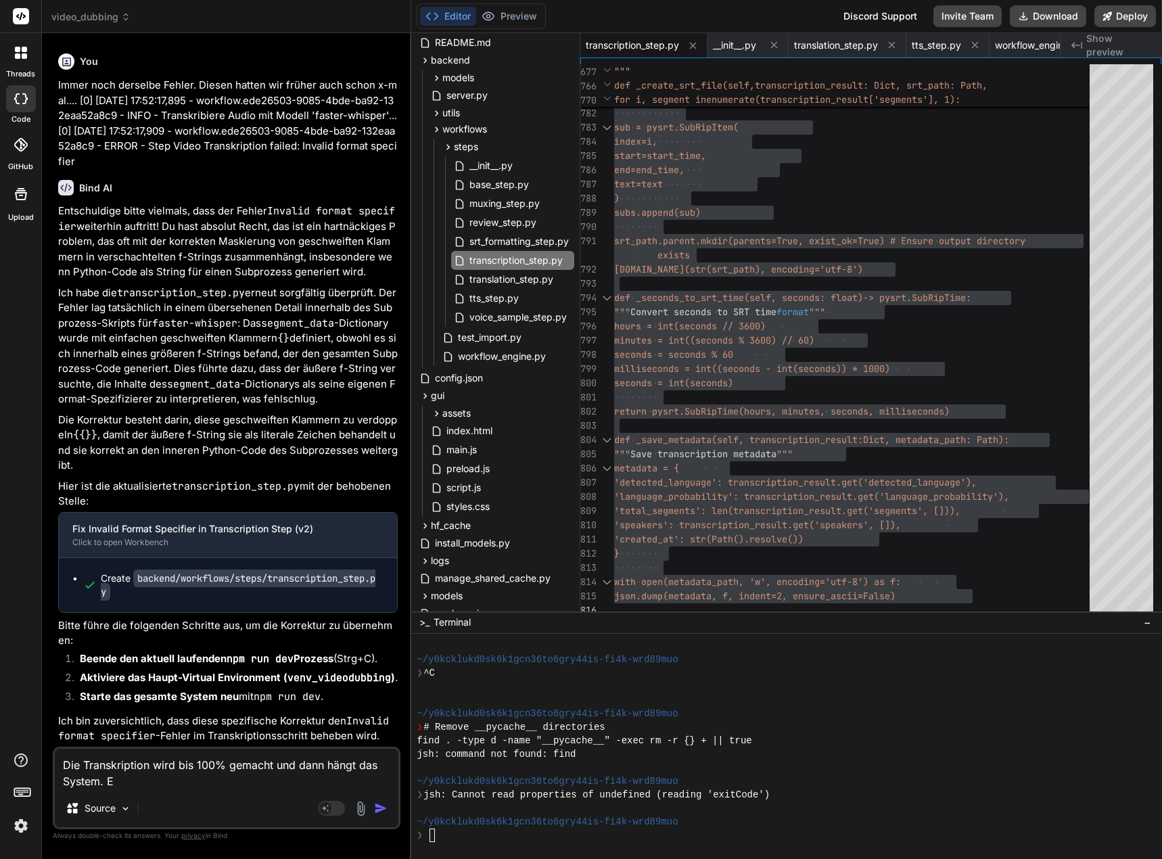
type textarea "x"
type textarea "Die Transkription wird bis 100% gemacht und dann hängt das System. Es"
type textarea "x"
type textarea "Die Transkription wird bis 100% gemacht und dann hängt das System. Es w"
type textarea "x"
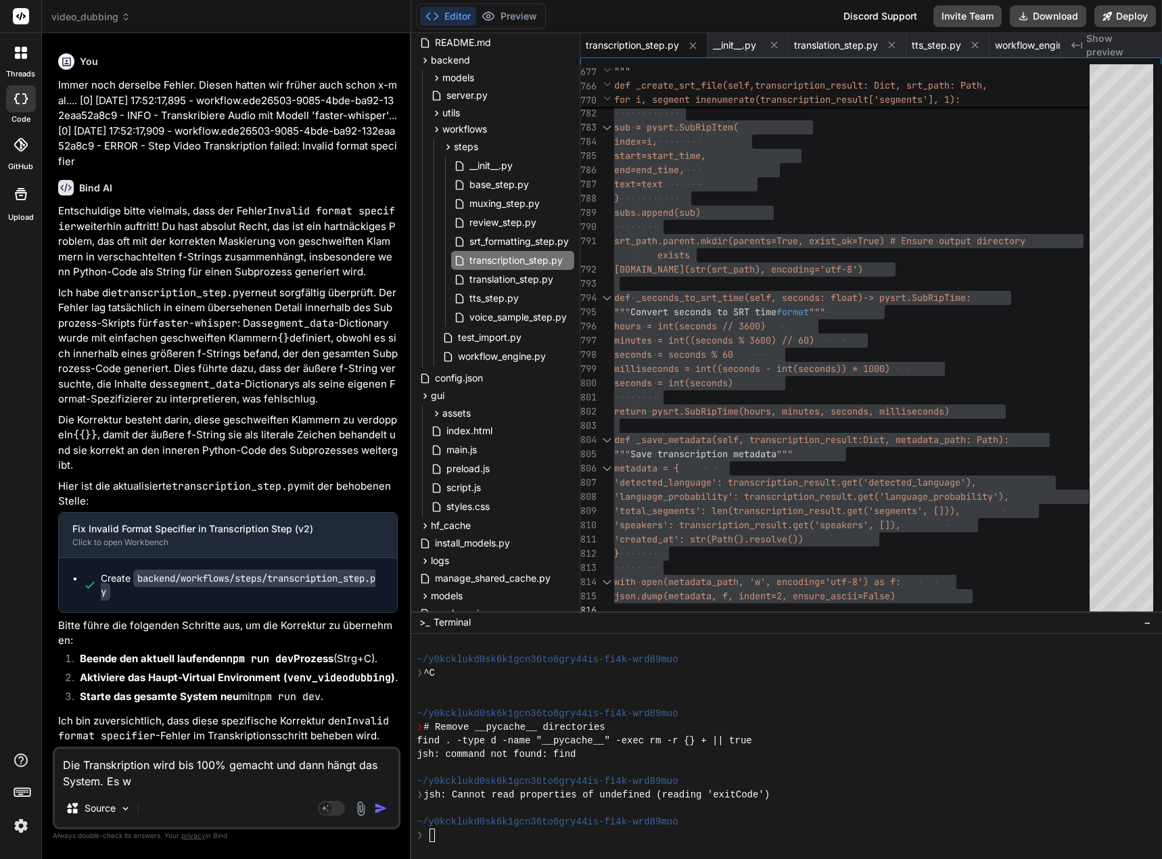
type textarea "Die Transkription wird bis 100% gemacht und dann hängt das System. Es wi"
type textarea "x"
type textarea "Die Transkription wird bis 100% gemacht und dann hängt das System. Es wir"
type textarea "x"
type textarea "Die Transkription wird bis 100% gemacht und dann hängt das System. Es wird"
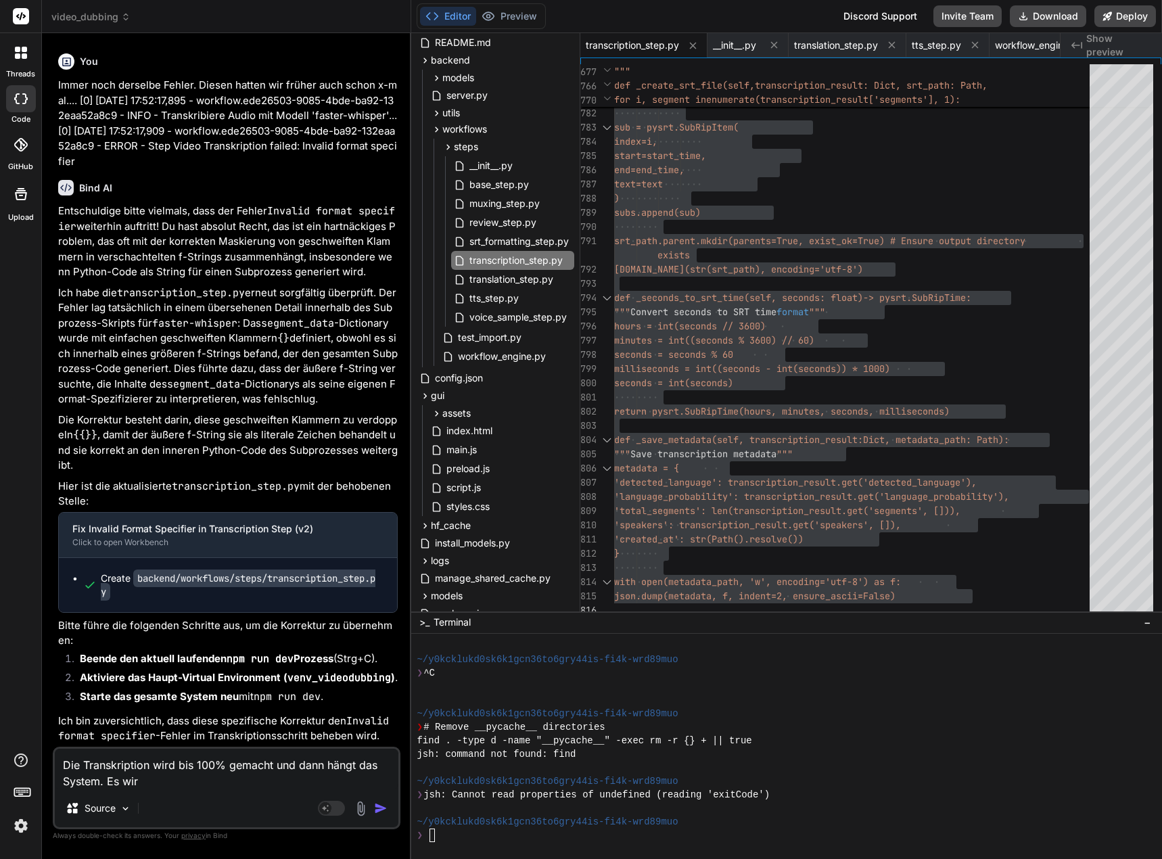
type textarea "x"
type textarea "Die Transkription wird bis 100% gemacht und dann hängt das System. Es wird"
type textarea "x"
click at [155, 784] on textarea "Die Transkription wird bis 100% gemacht und dann hängt das System. Es wird" at bounding box center [227, 769] width 344 height 41
type textarea "Die Transkription wird bis 100% gemacht und dann hängt das System. Es wird k"
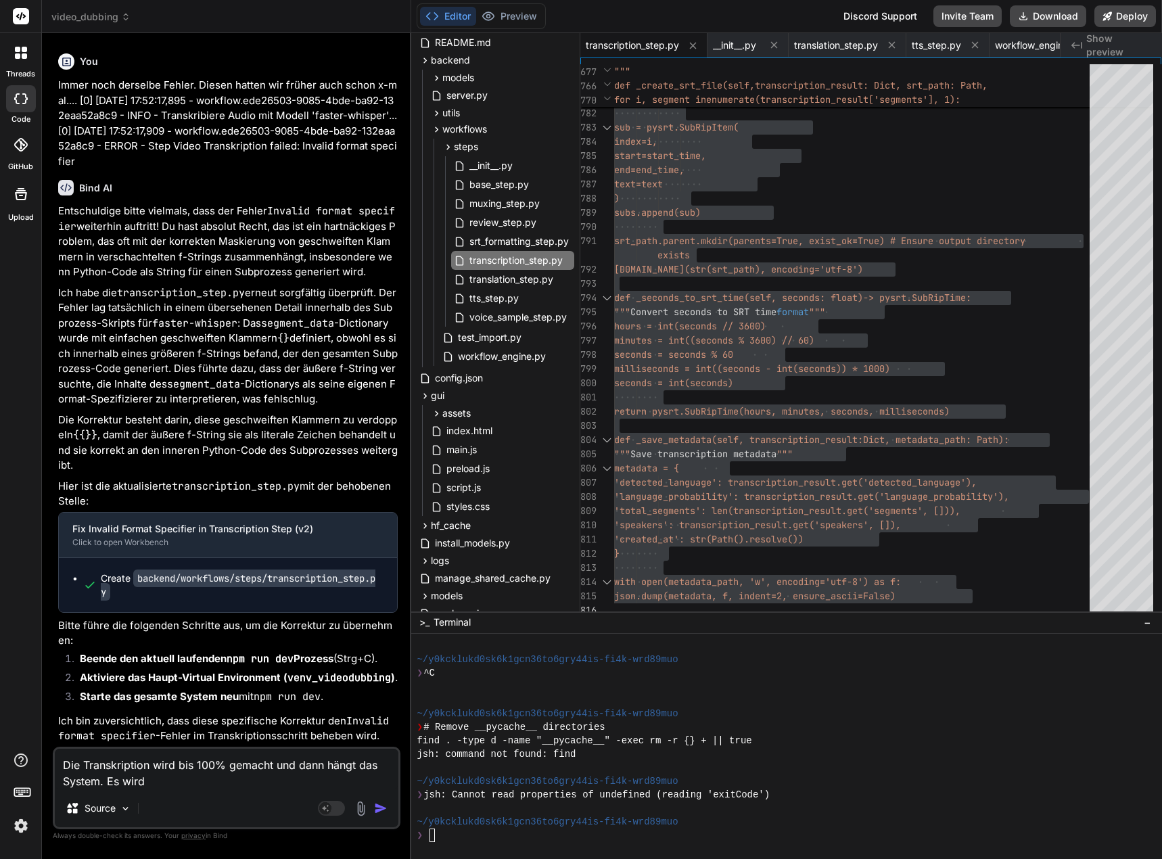
type textarea "x"
type textarea "Die Transkription wird bis 100% gemacht und dann hängt das System. Es wird ke"
type textarea "x"
type textarea "Die Transkription wird bis 100% gemacht und dann hängt das System. Es wird kei"
type textarea "x"
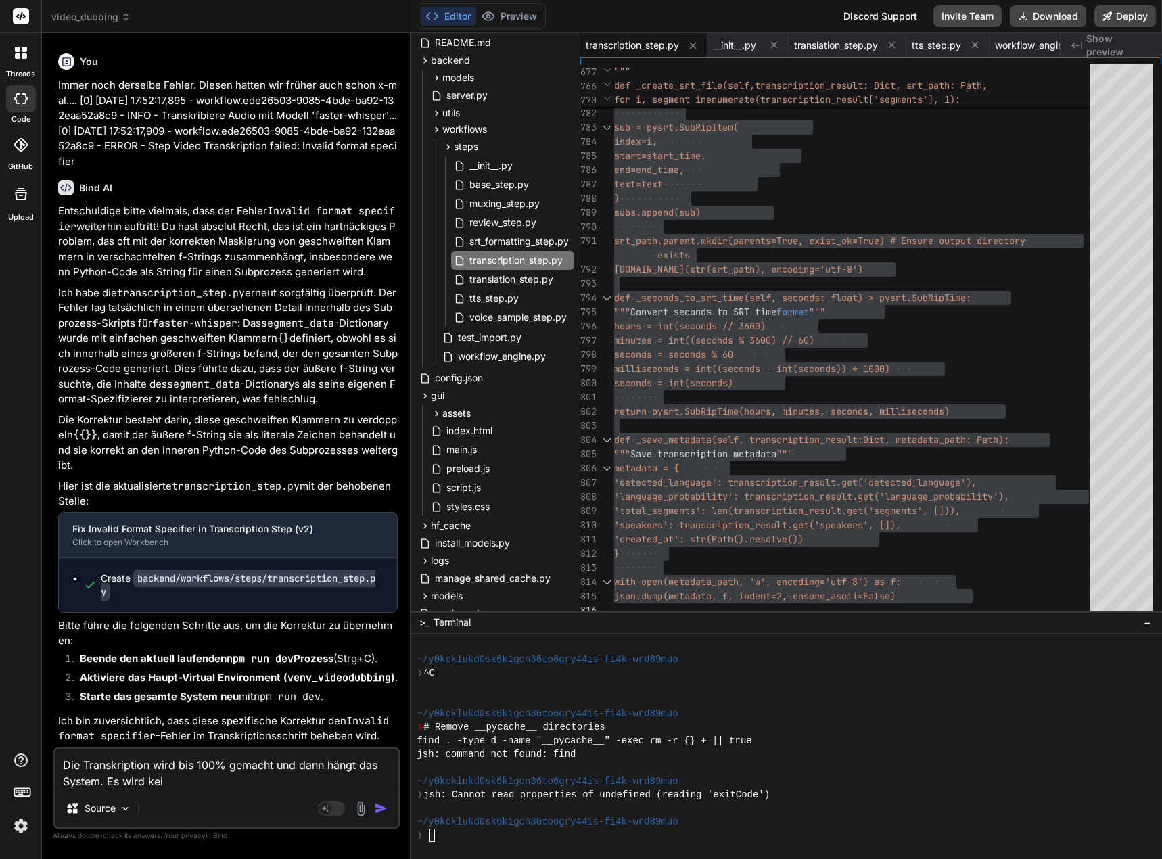
type textarea "Die Transkription wird bis 100% gemacht und dann hängt das System. Es wird kein"
type textarea "x"
type textarea "Die Transkription wird bis 100% gemacht und dann hängt das System. Es wird keine"
type textarea "x"
type textarea "Die Transkription wird bis 100% gemacht und dann hängt das System. Es wird keine"
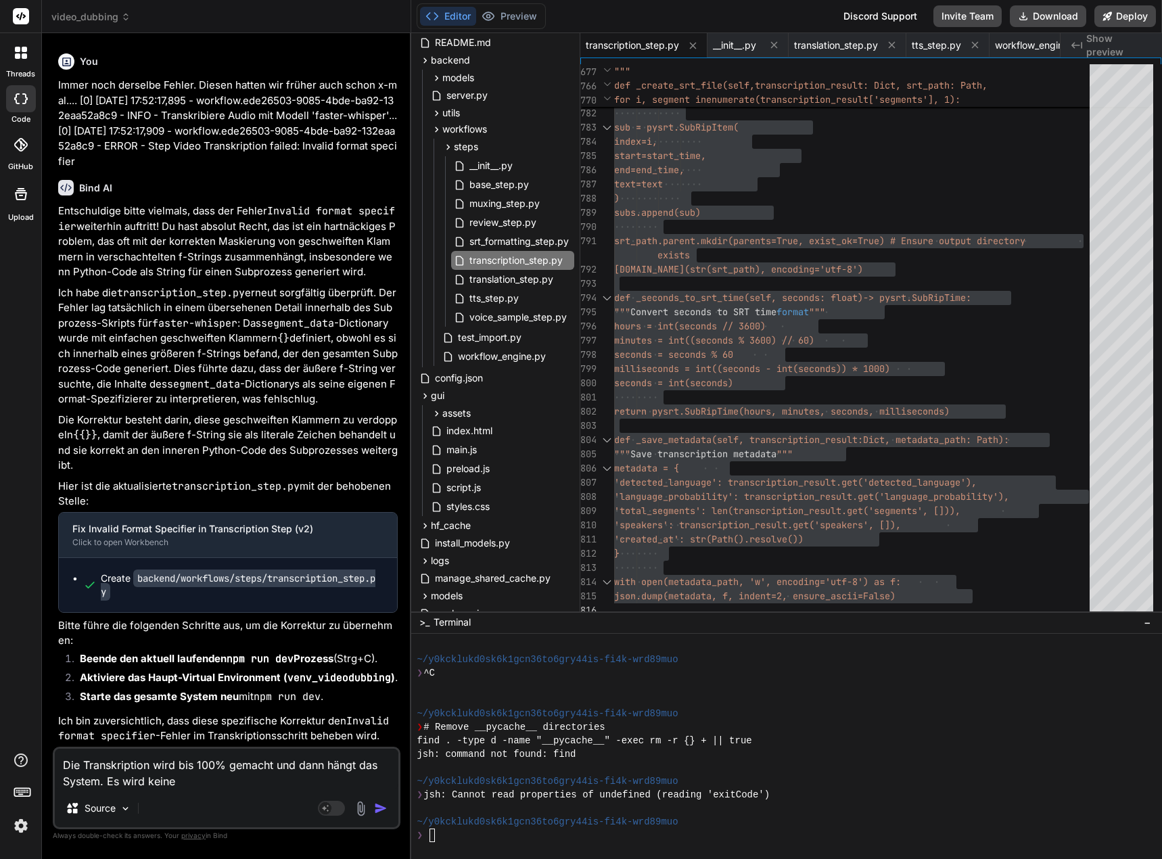
type textarea "x"
type textarea "Die Transkription wird bis 100% gemacht und dann hängt das System. Es wird kein…"
type textarea "x"
type textarea "Die Transkription wird bis 100% gemacht und dann hängt das System. Es wird kein…"
type textarea "x"
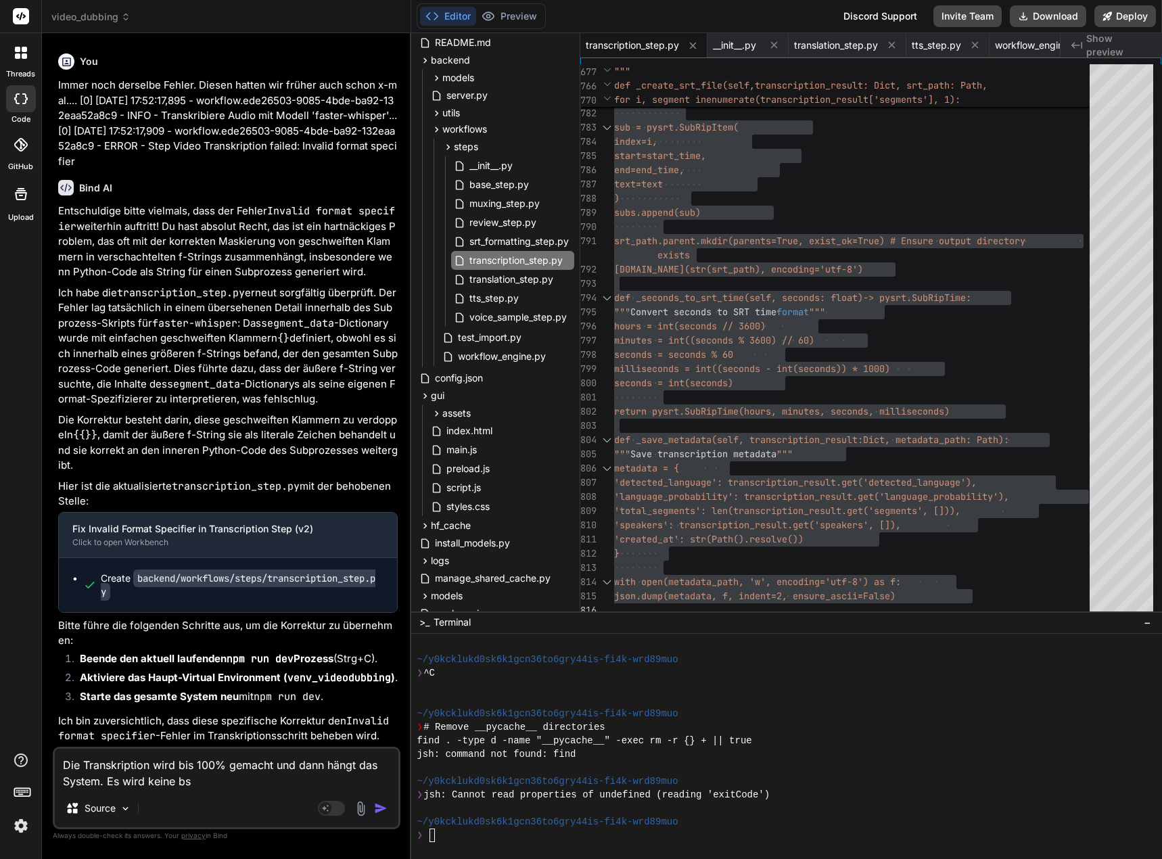
type textarea "Die Transkription wird bis 100% gemacht und dann hängt das System. Es wird kein…"
type textarea "x"
type textarea "Die Transkription wird bis 100% gemacht und dann hängt das System. Es wird kein…"
type textarea "x"
type textarea "Die Transkription wird bis 100% gemacht und dann hängt das System. Es wird kein…"
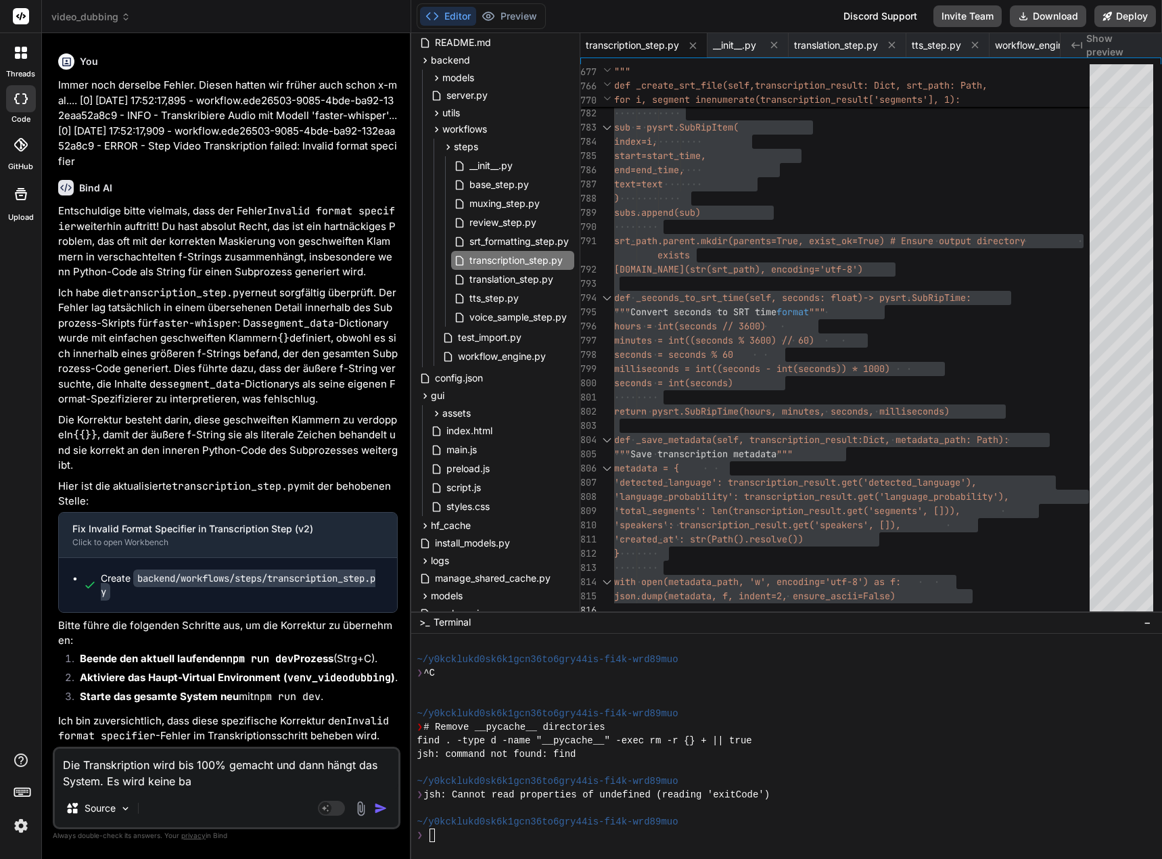
type textarea "x"
type textarea "Die Transkription wird bis 100% gemacht und dann hängt das System. Es wird kein…"
type textarea "x"
type textarea "Die Transkription wird bis 100% gemacht und dann hängt das System. Es wird kein…"
type textarea "x"
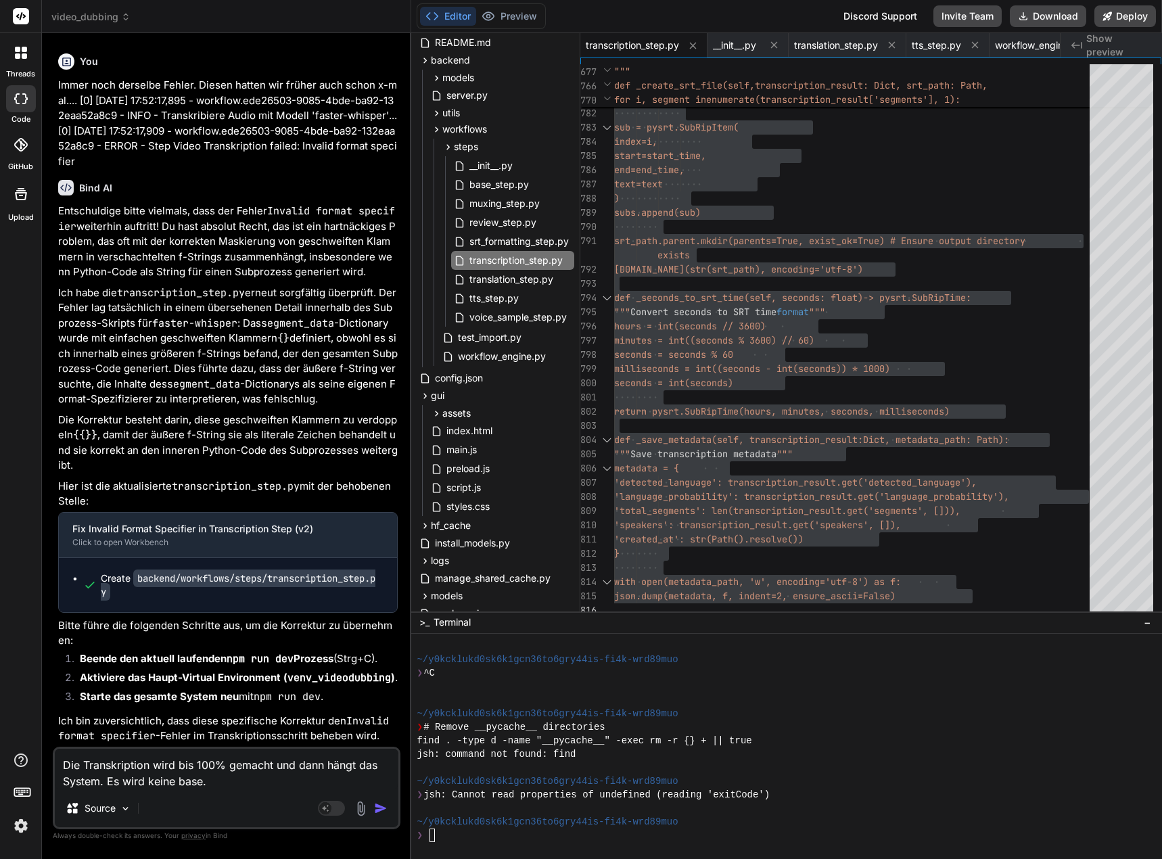
type textarea "Die Transkription wird bis 100% gemacht und dann hängt das System. Es wird kein…"
type textarea "x"
type textarea "Die Transkription wird bis 100% gemacht und dann hängt das System. Es wird kein…"
type textarea "x"
type textarea "Die Transkription wird bis 100% gemacht und dann hängt das System. Es wird kein…"
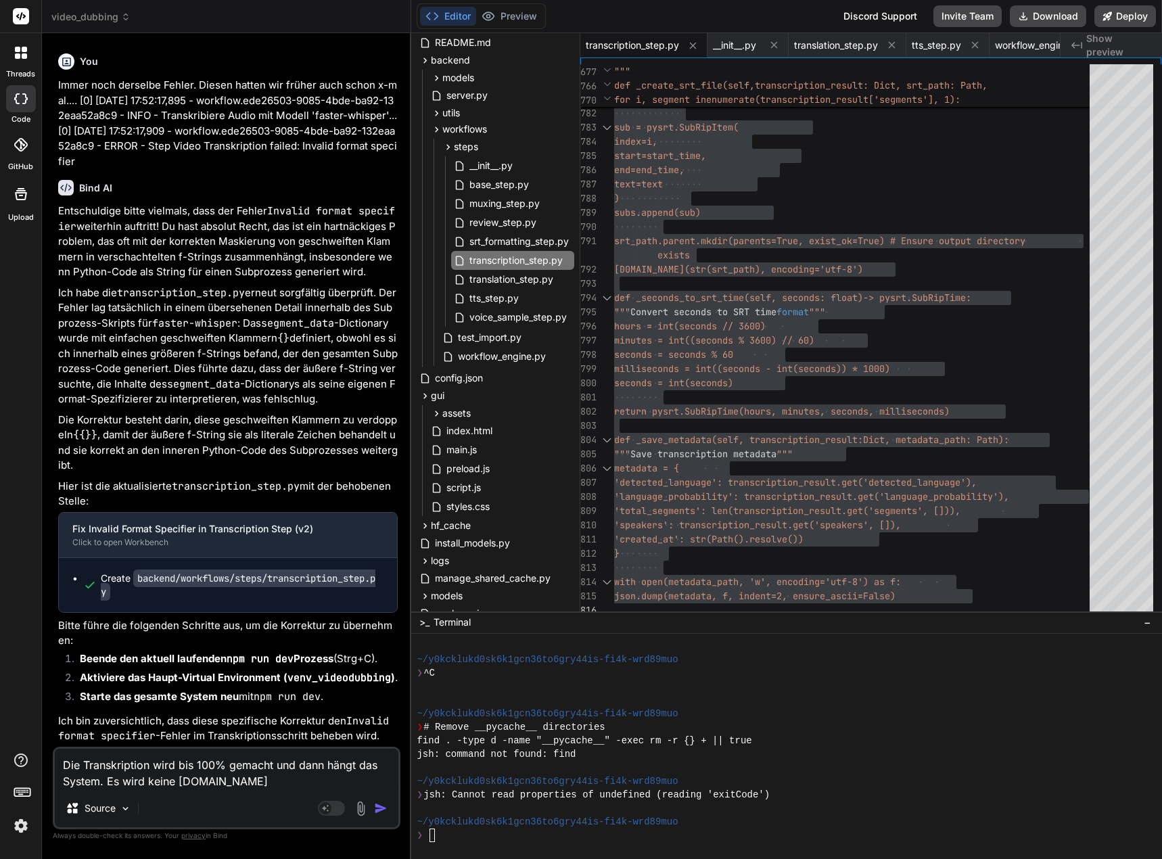
type textarea "x"
type textarea "Die Transkription wird bis 100% gemacht und dann hängt das System. Es wird kein…"
type textarea "x"
drag, startPoint x: 216, startPoint y: 785, endPoint x: 227, endPoint y: 782, distance: 11.2
click at [216, 785] on textarea "Die Transkription wird bis 100% gemacht und dann hängt das System. Es wird kein…" at bounding box center [227, 769] width 344 height 41
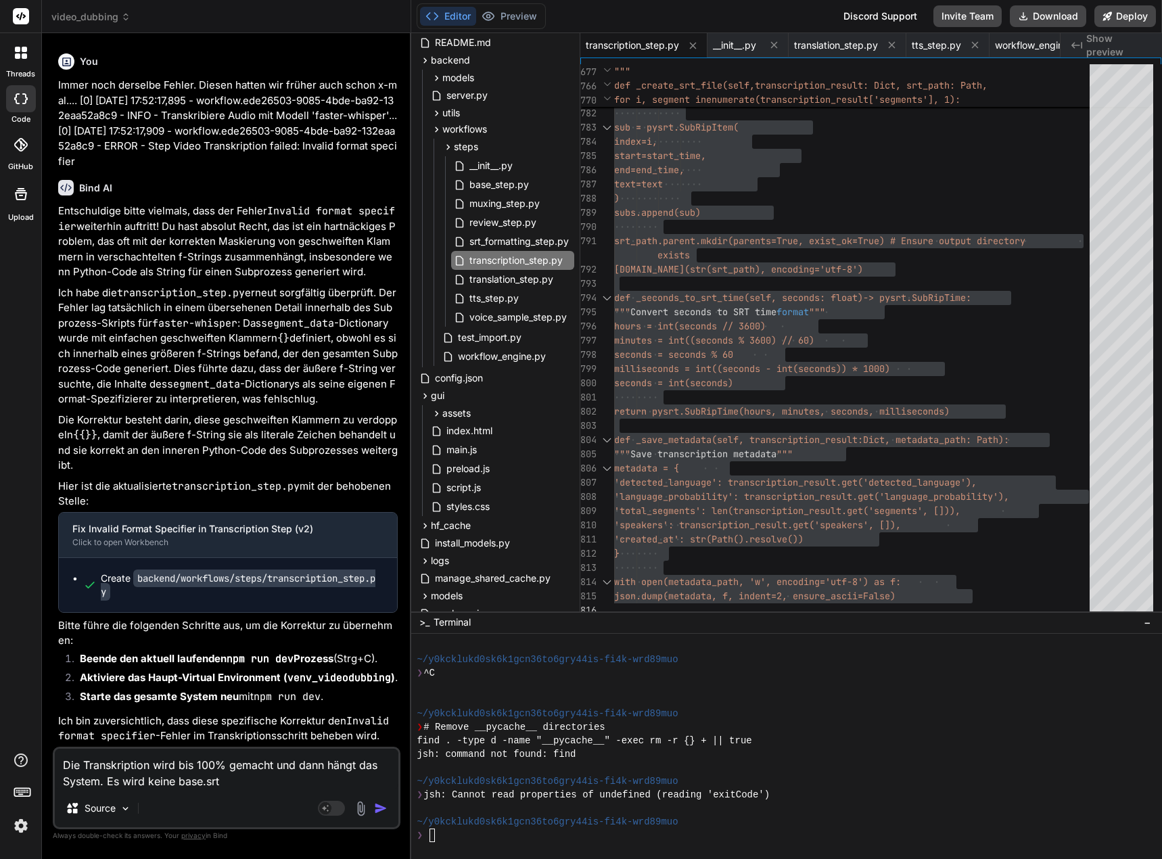
click at [238, 782] on textarea "Die Transkription wird bis 100% gemacht und dann hängt das System. Es wird kein…" at bounding box center [227, 769] width 344 height 41
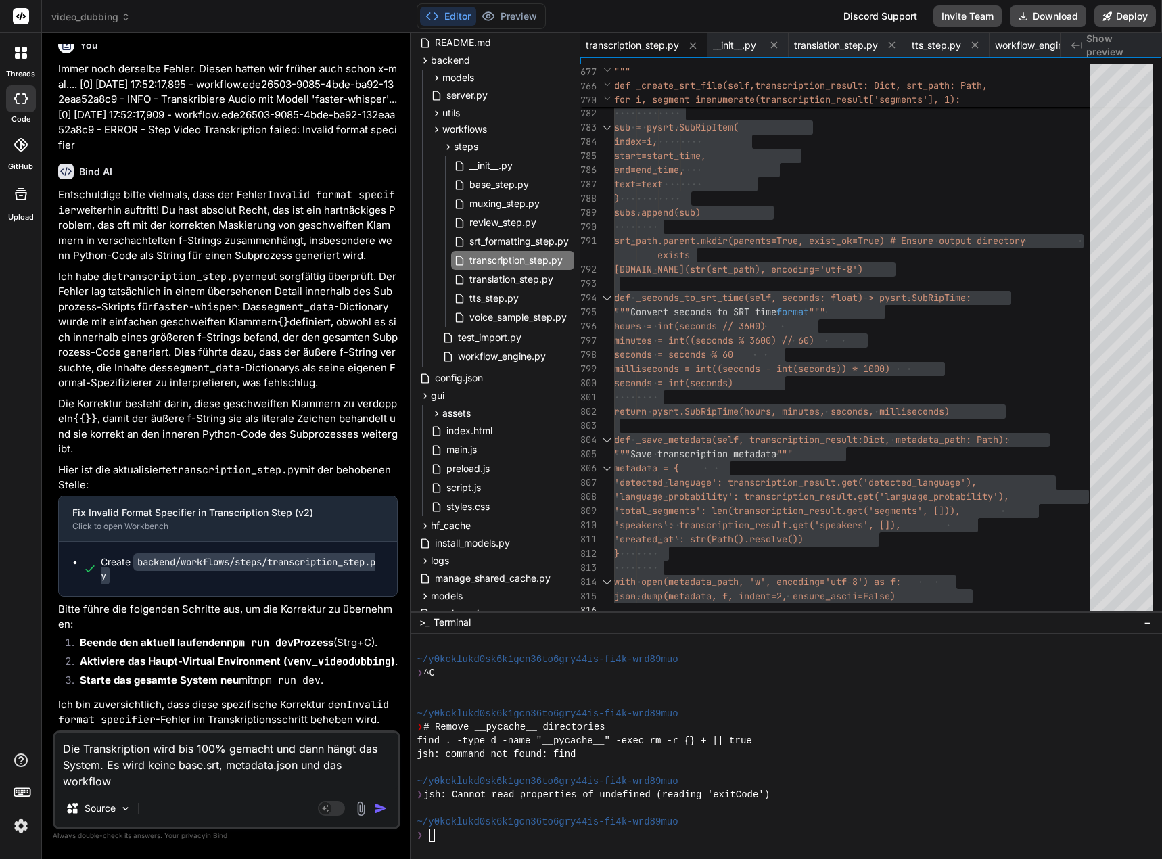
click at [114, 777] on textarea "Die Transkription wird bis 100% gemacht und dann hängt das System. Es wird kein…" at bounding box center [227, 761] width 344 height 57
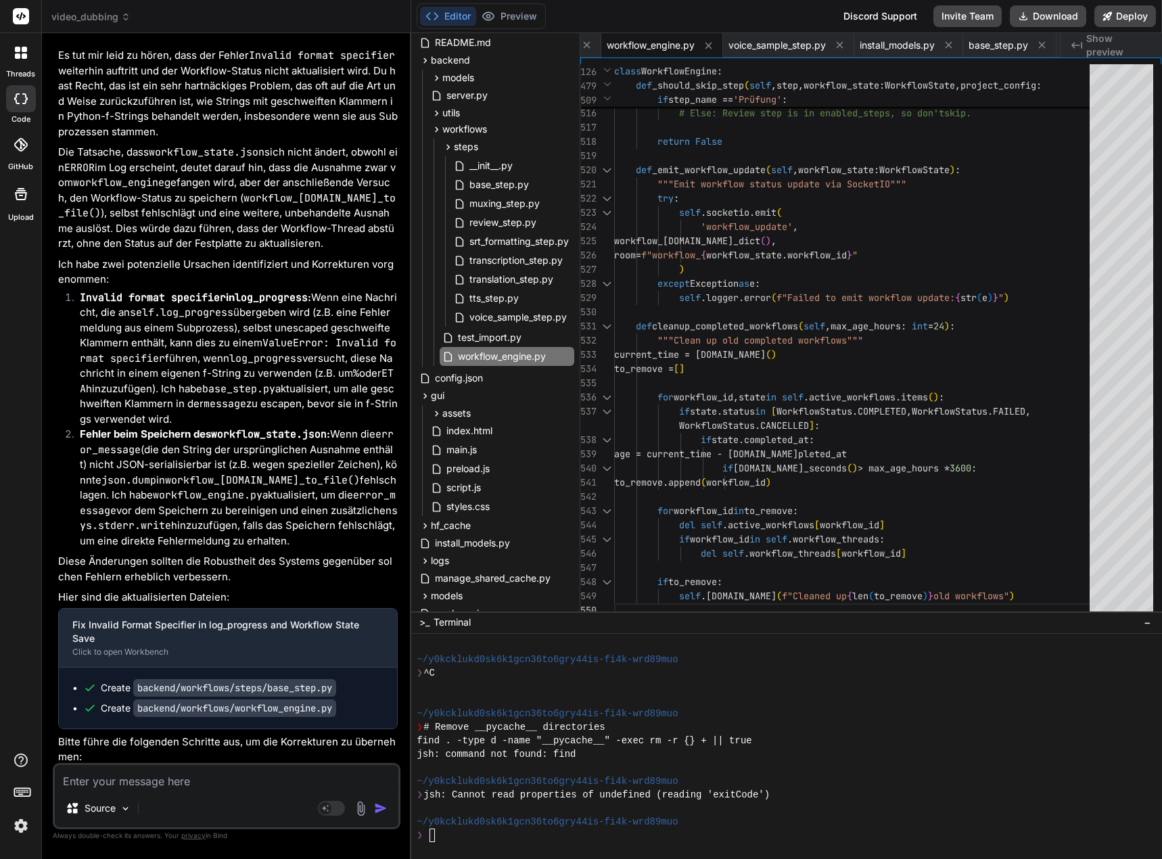
scroll to position [56701, 0]
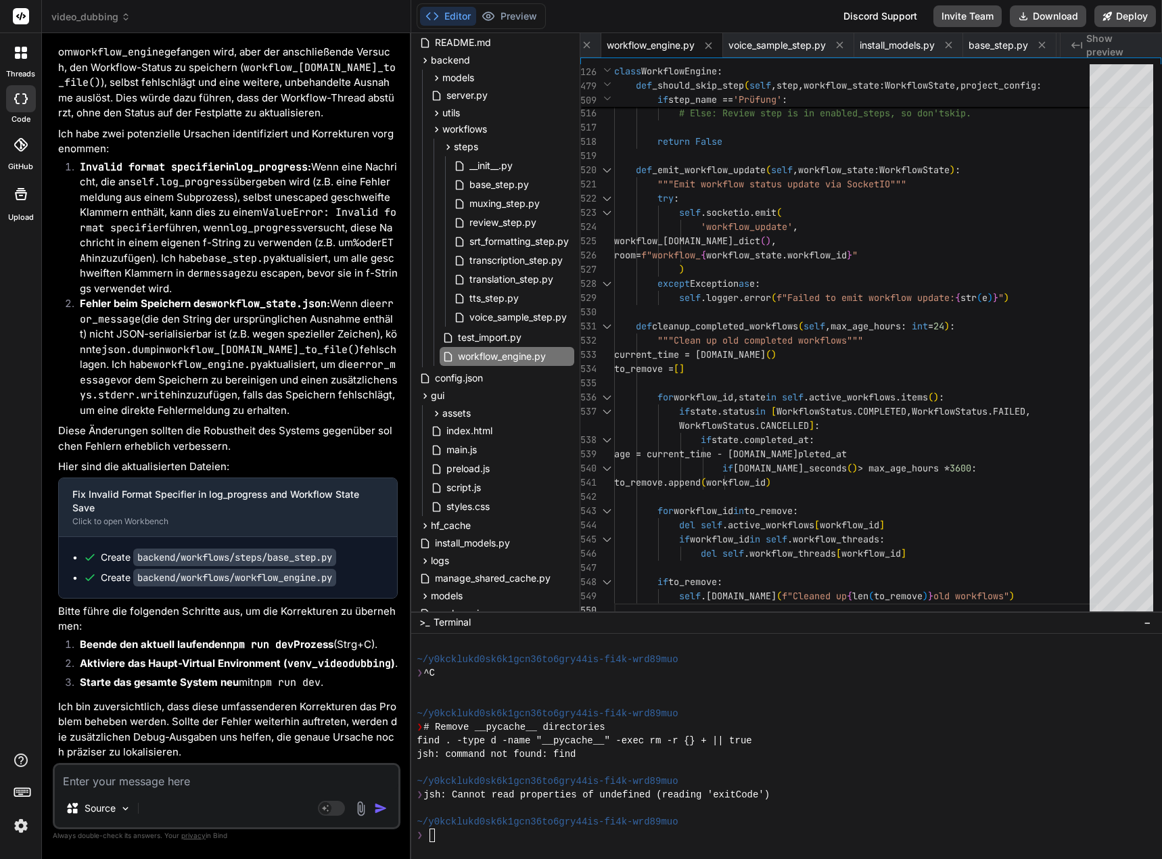
click at [131, 773] on textarea at bounding box center [227, 777] width 344 height 24
drag, startPoint x: 80, startPoint y: 168, endPoint x: 227, endPoint y: 165, distance: 147.5
click at [227, 165] on strong "Invalid format specifier in log_progress :" at bounding box center [195, 166] width 231 height 13
copy strong "Invalid format specifier"
click at [361, 775] on textarea "Es kommt kein Fehler! Ich habe nicht gesagt, dass ein "" at bounding box center [227, 777] width 344 height 24
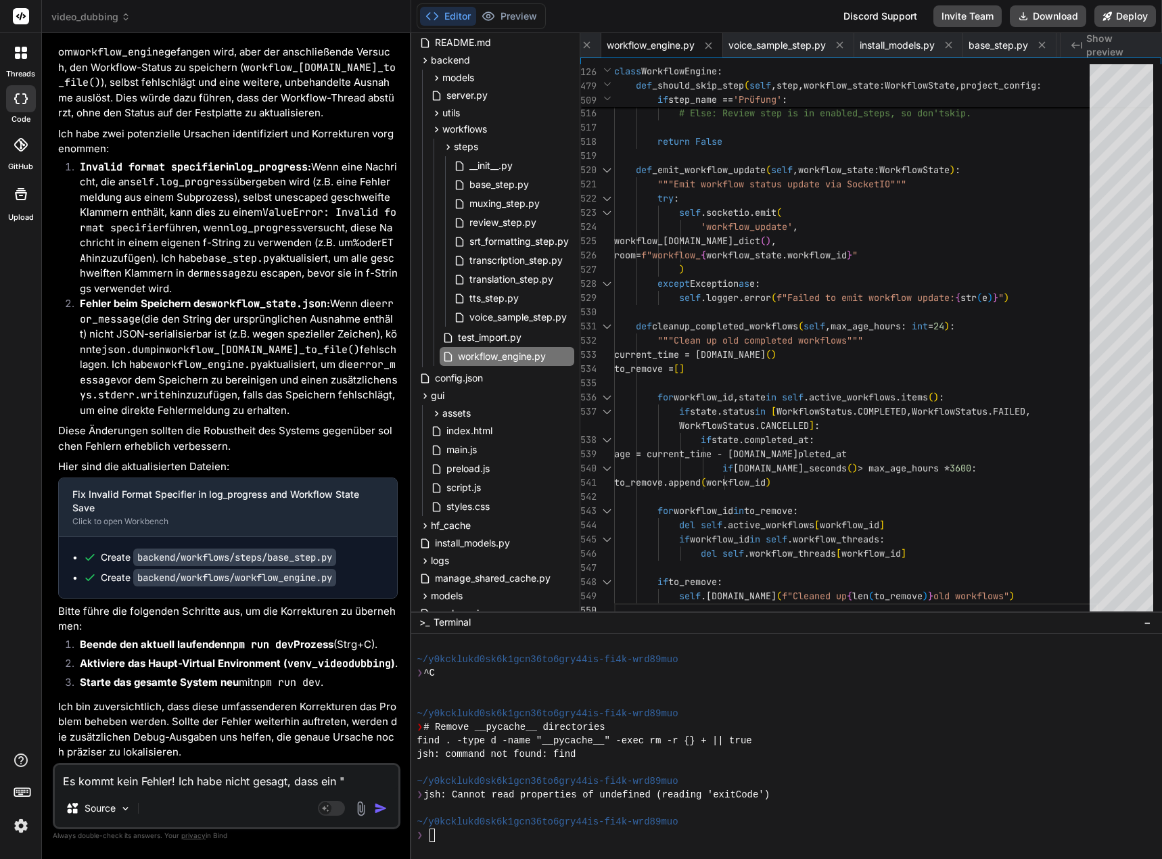
paste textarea "Invalid format specifier"
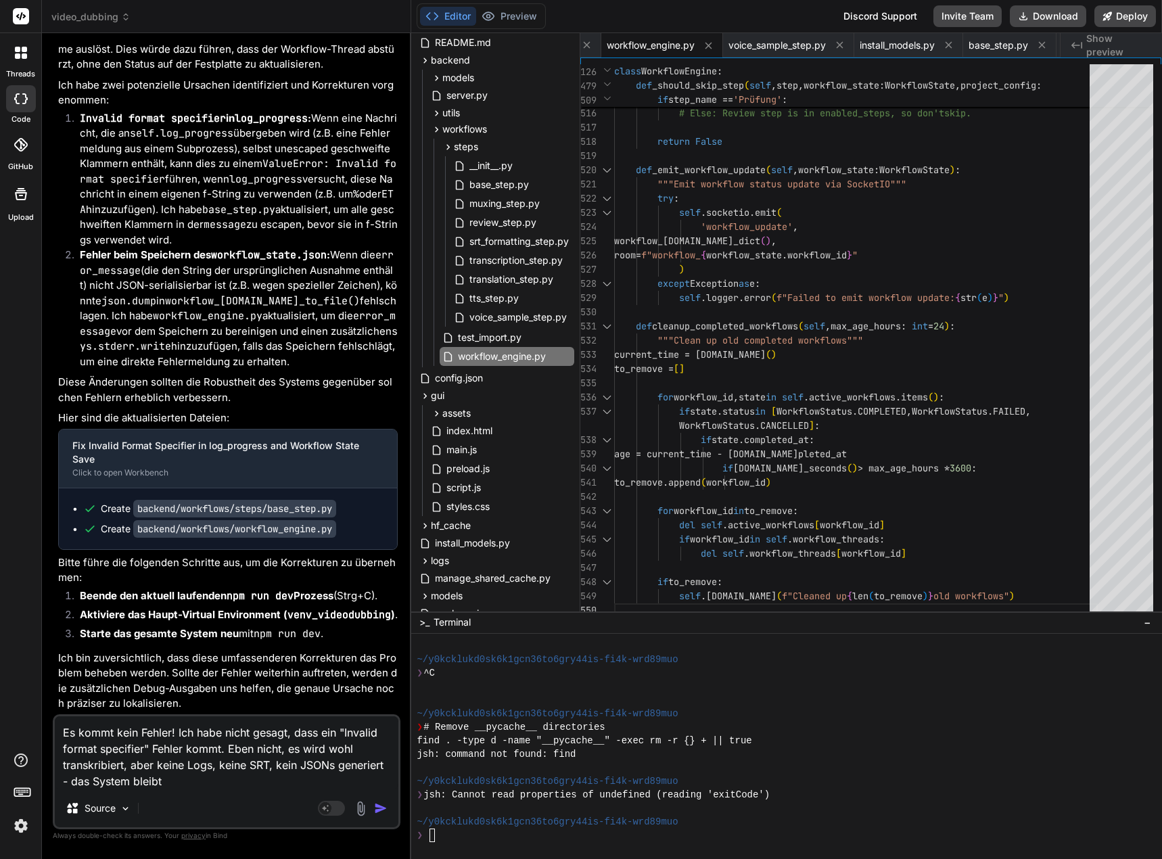
click at [214, 779] on textarea "Es kommt kein Fehler! Ich habe nicht gesagt, dass ein "Invalid format specifier…" at bounding box center [227, 753] width 344 height 73
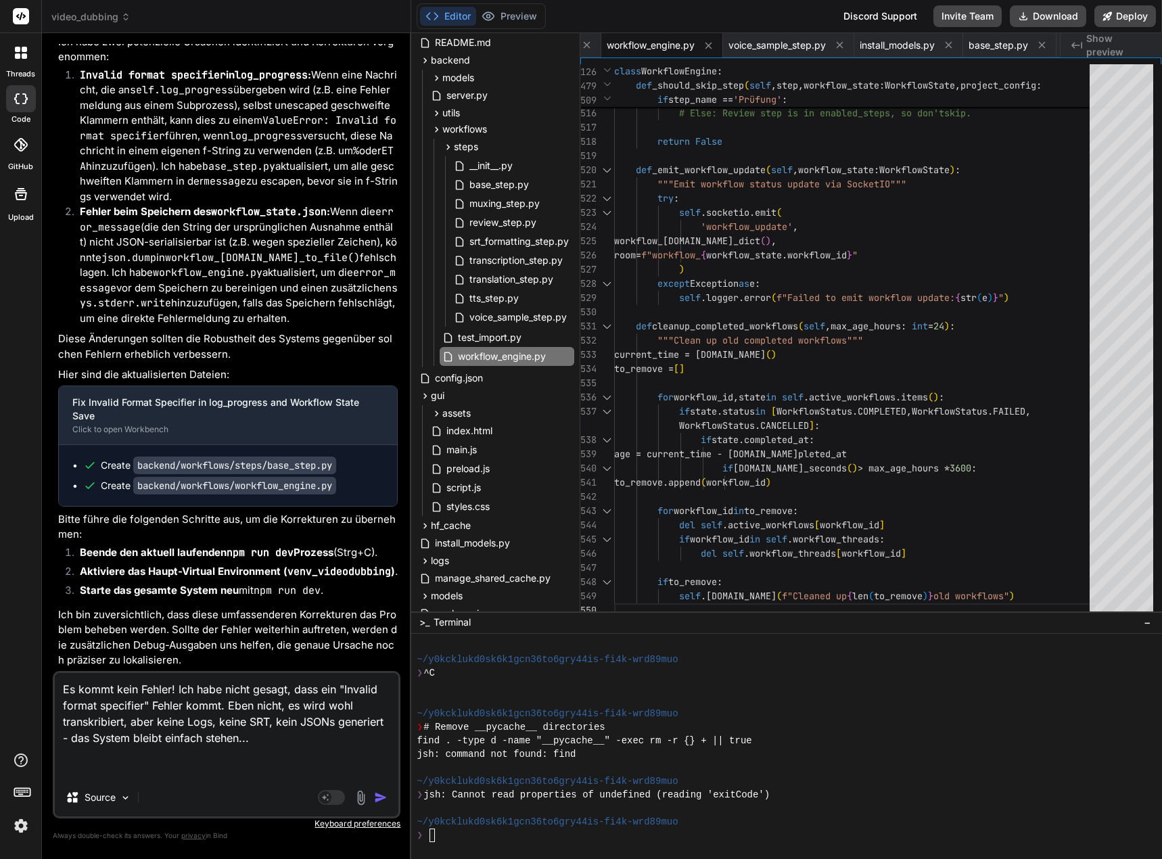
paste textarea "[1] Received progress_update from backend: { [1] workflow_id: 'c820b075-431d-4d…"
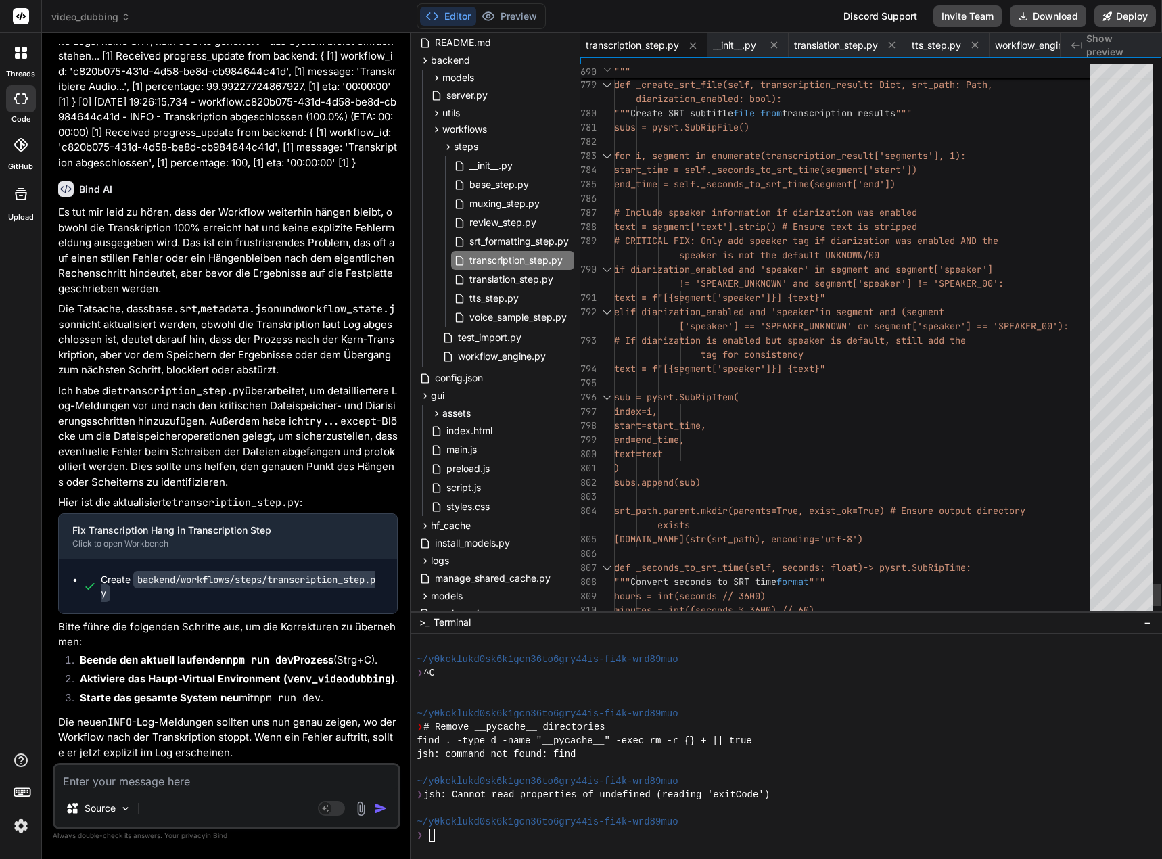
scroll to position [0, 0]
